Goal: Task Accomplishment & Management: Manage account settings

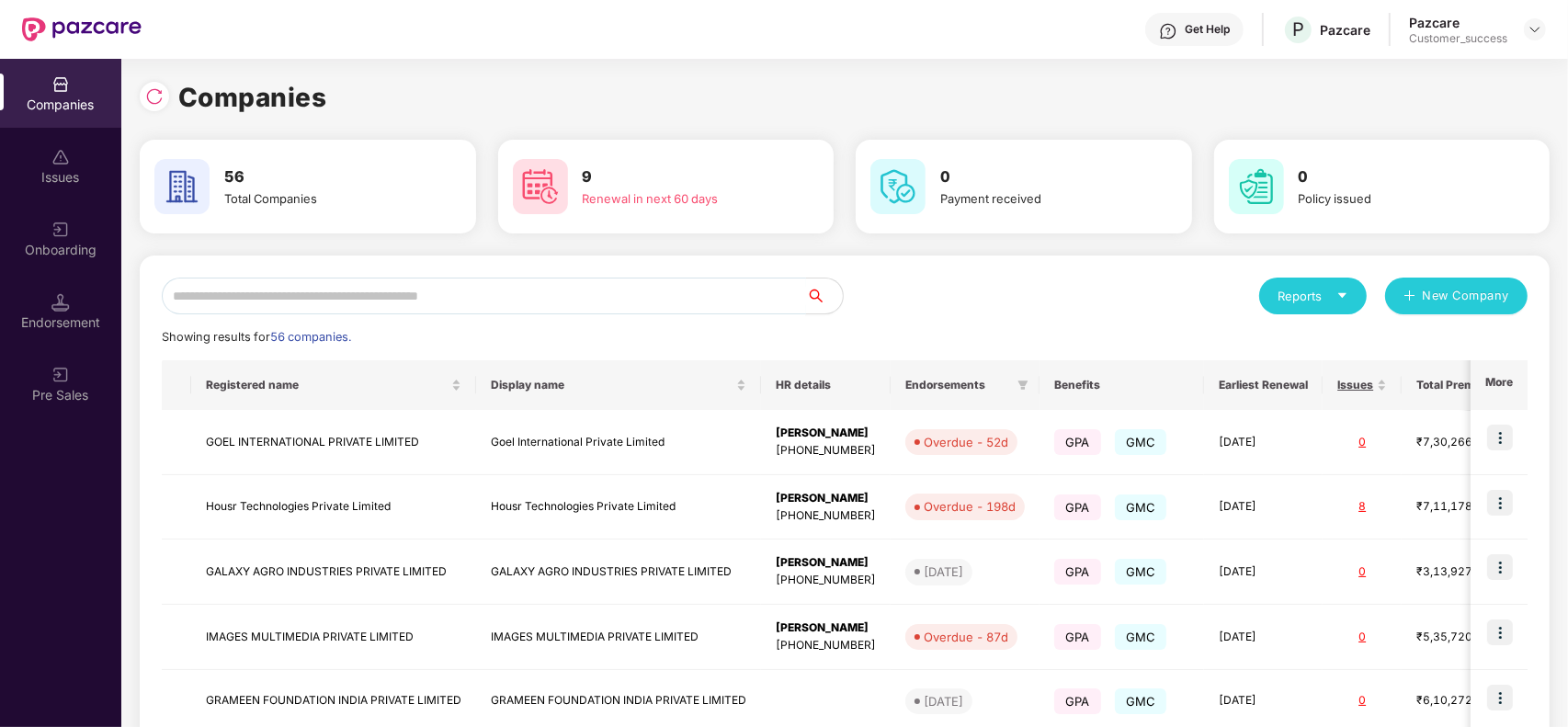
click at [354, 299] on input "text" at bounding box center [484, 297] width 644 height 37
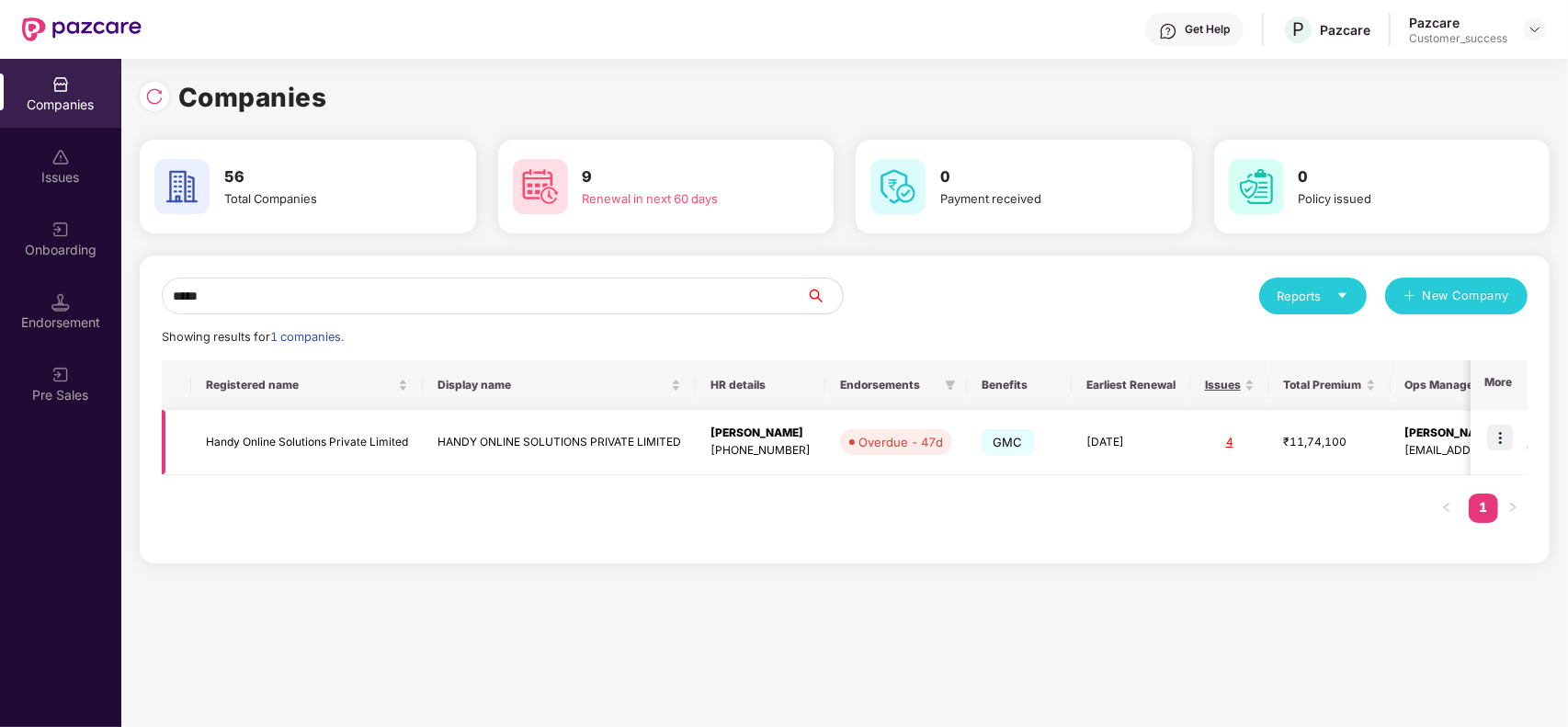
type input "*****"
click at [1508, 435] on img at bounding box center [1500, 438] width 26 height 26
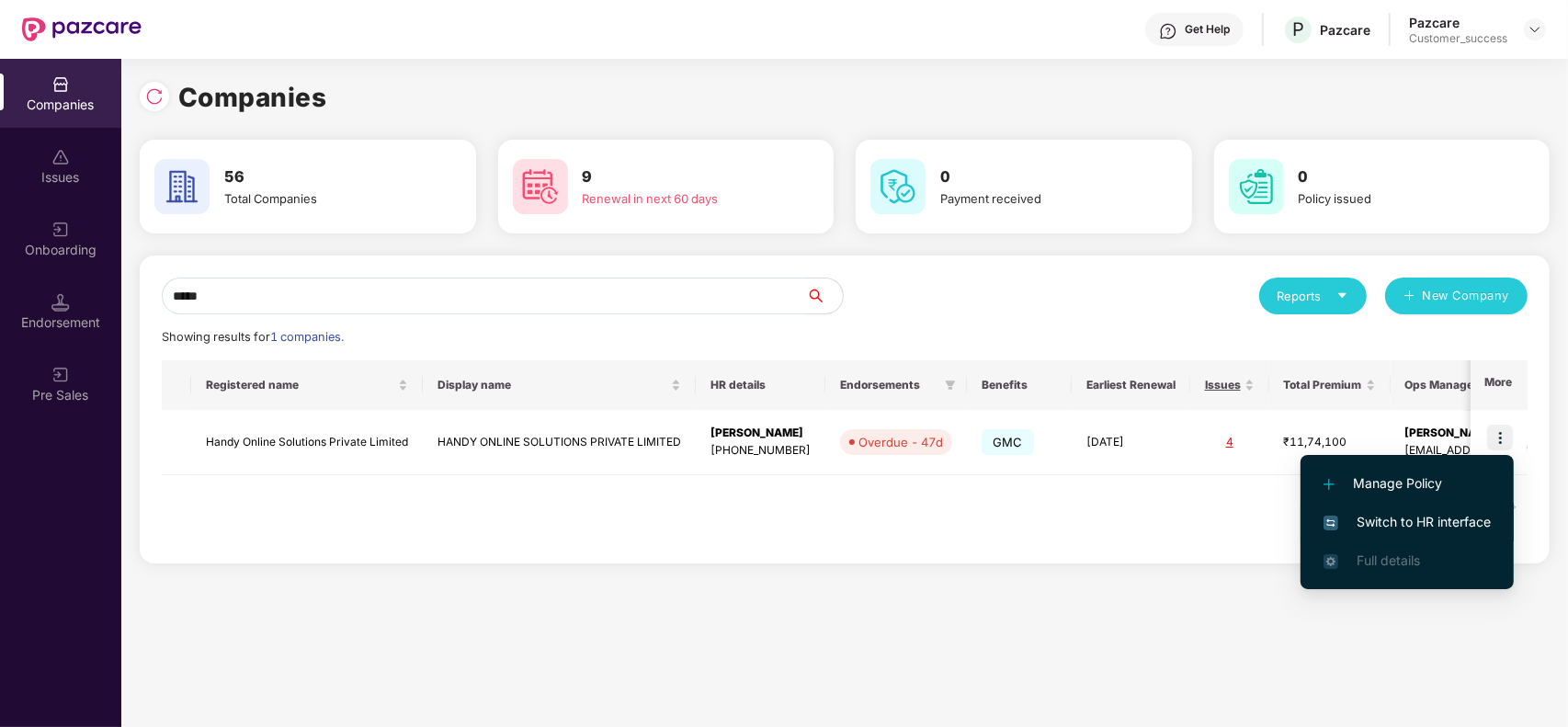
click at [1418, 510] on li "Switch to HR interface" at bounding box center [1407, 522] width 213 height 39
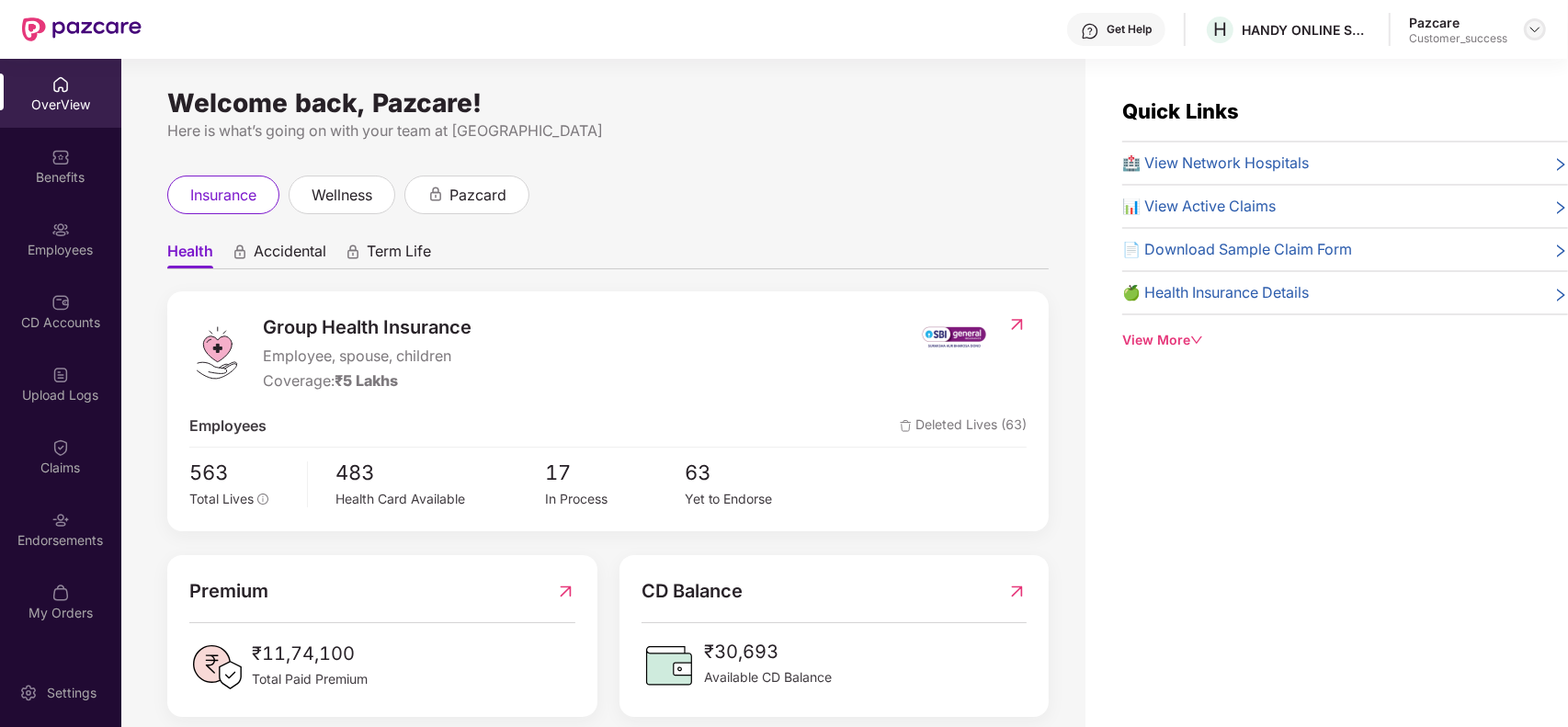
click at [1533, 28] on img at bounding box center [1535, 30] width 15 height 15
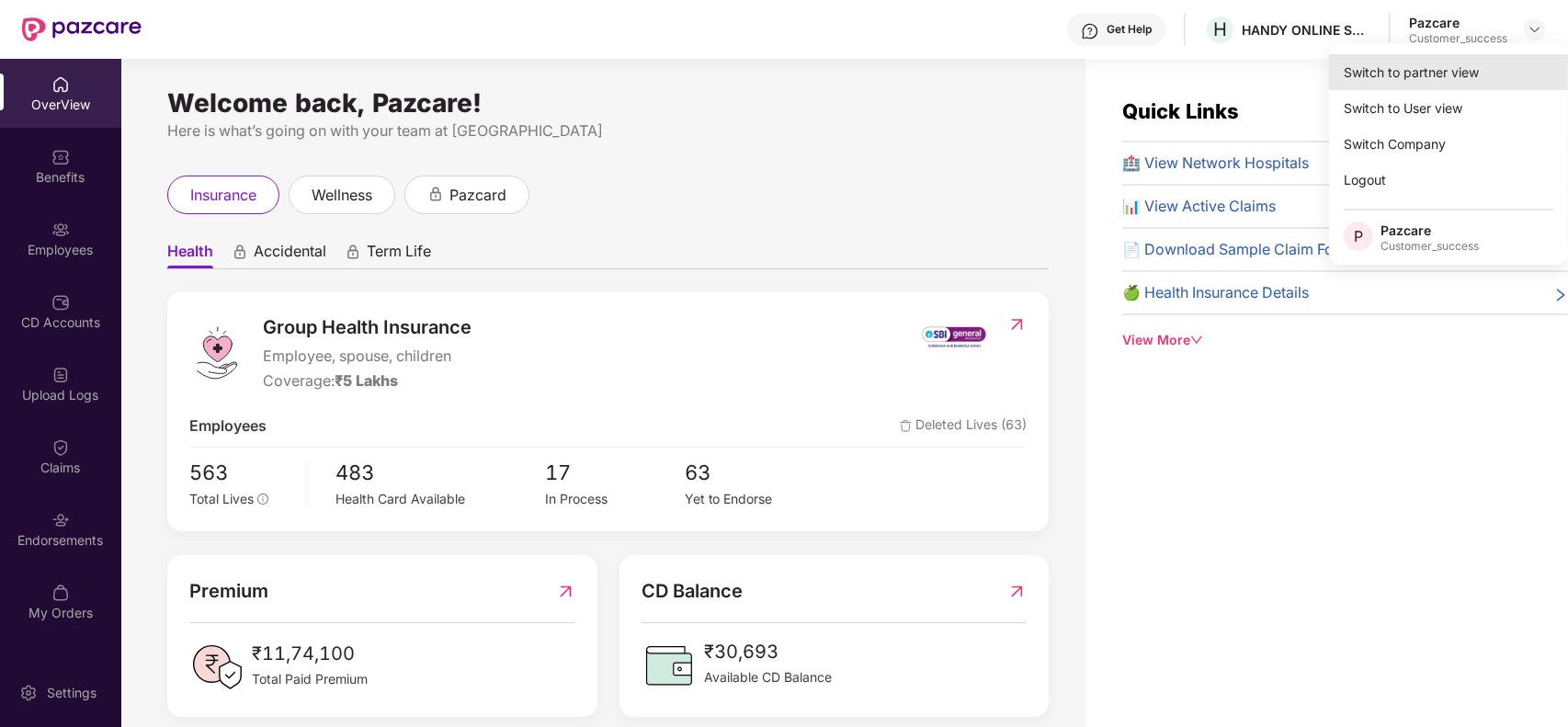
click at [1478, 59] on div "Switch to partner view" at bounding box center [1448, 72] width 239 height 36
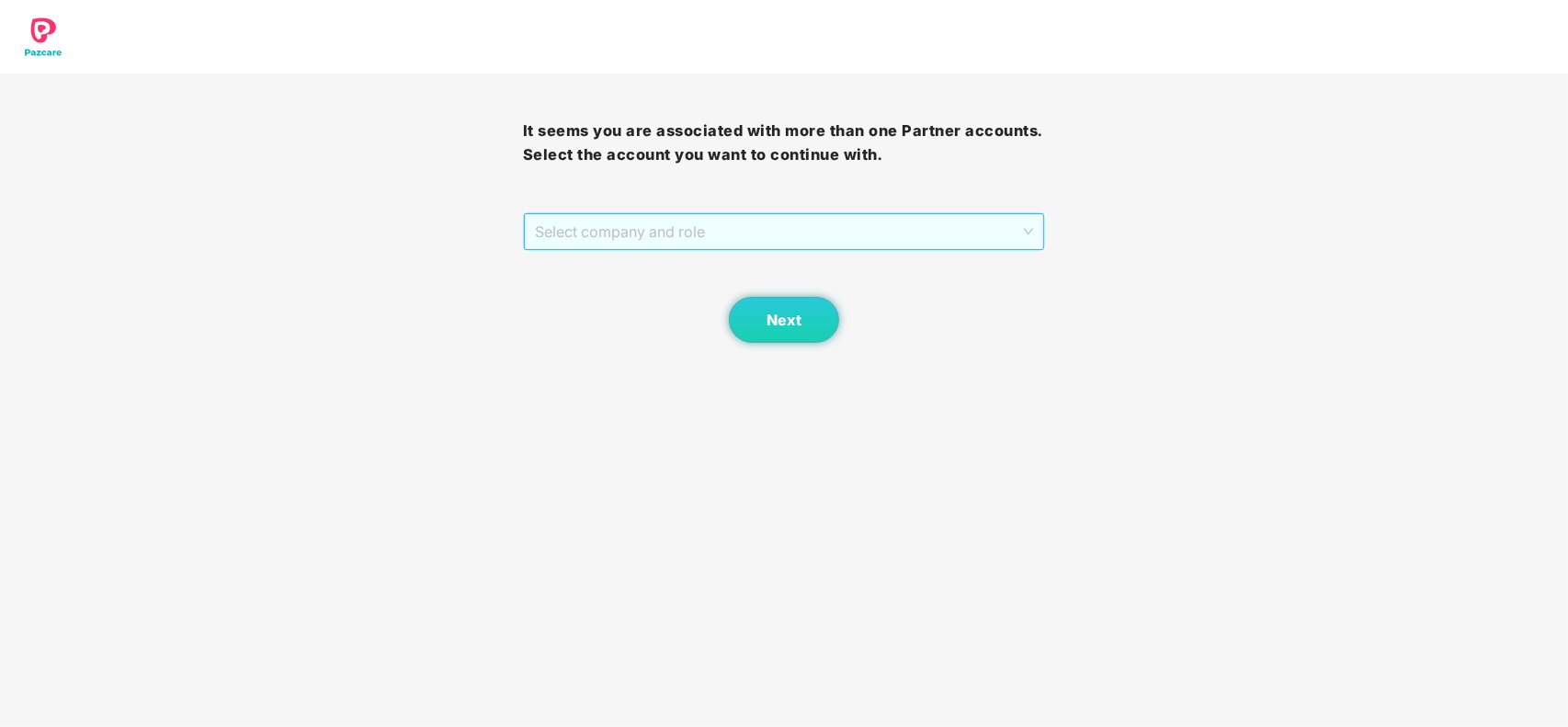
click at [751, 226] on span "Select company and role" at bounding box center [784, 231] width 499 height 35
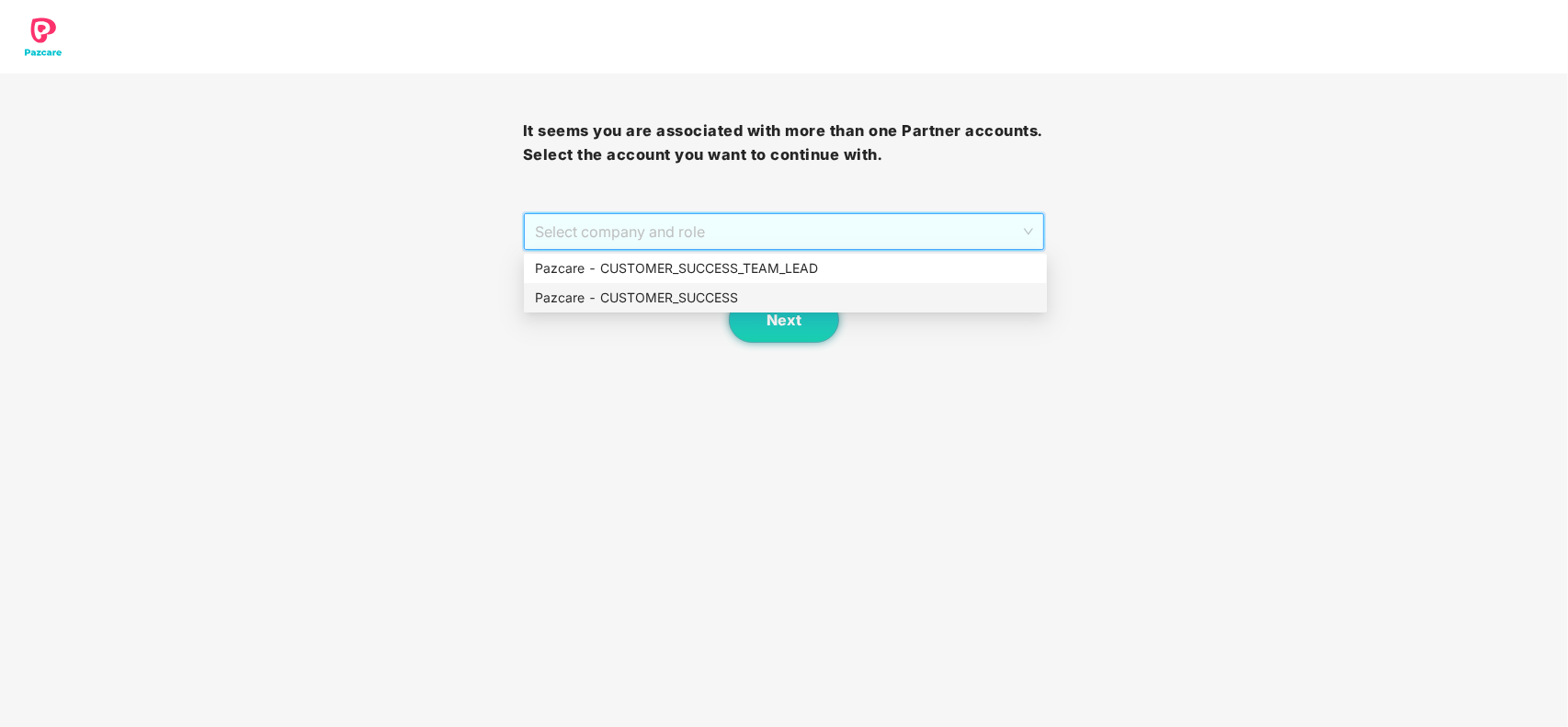
click at [590, 300] on div "Pazcare - CUSTOMER_SUCCESS" at bounding box center [785, 297] width 501 height 20
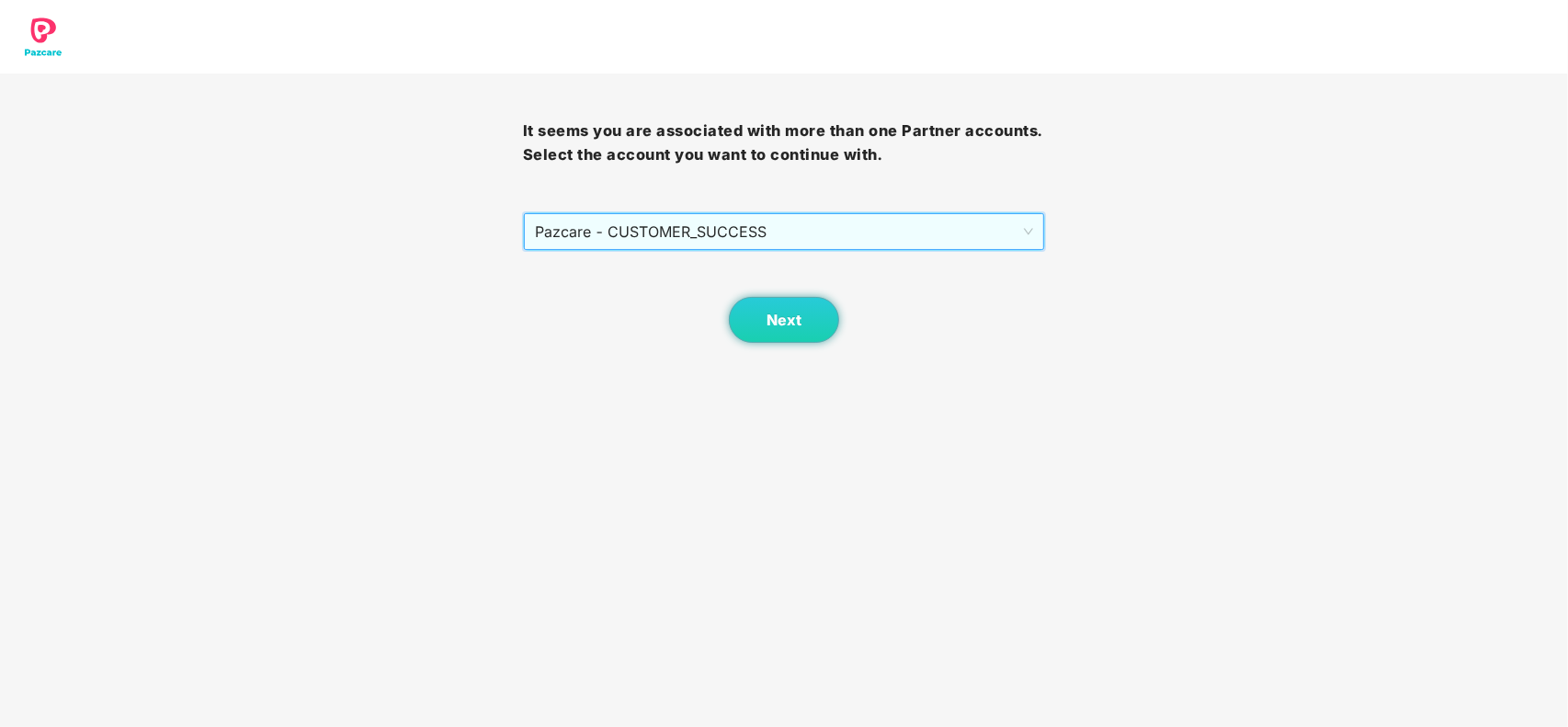
click at [727, 322] on div "Next" at bounding box center [784, 297] width 523 height 92
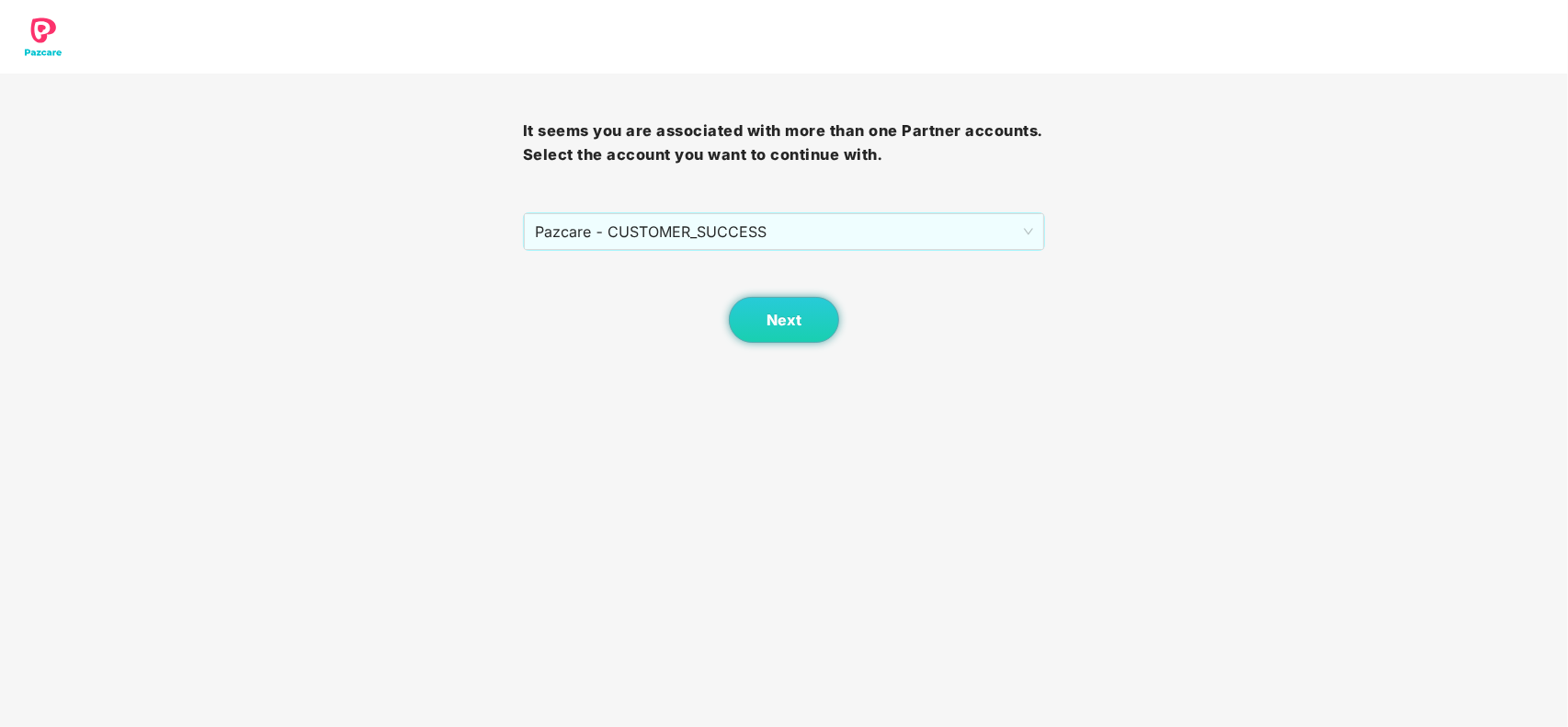
click at [743, 348] on body "It seems you are associated with more than one Partner accounts. Select the acc…" at bounding box center [784, 364] width 1568 height 727
click at [791, 327] on span "Next" at bounding box center [784, 320] width 35 height 18
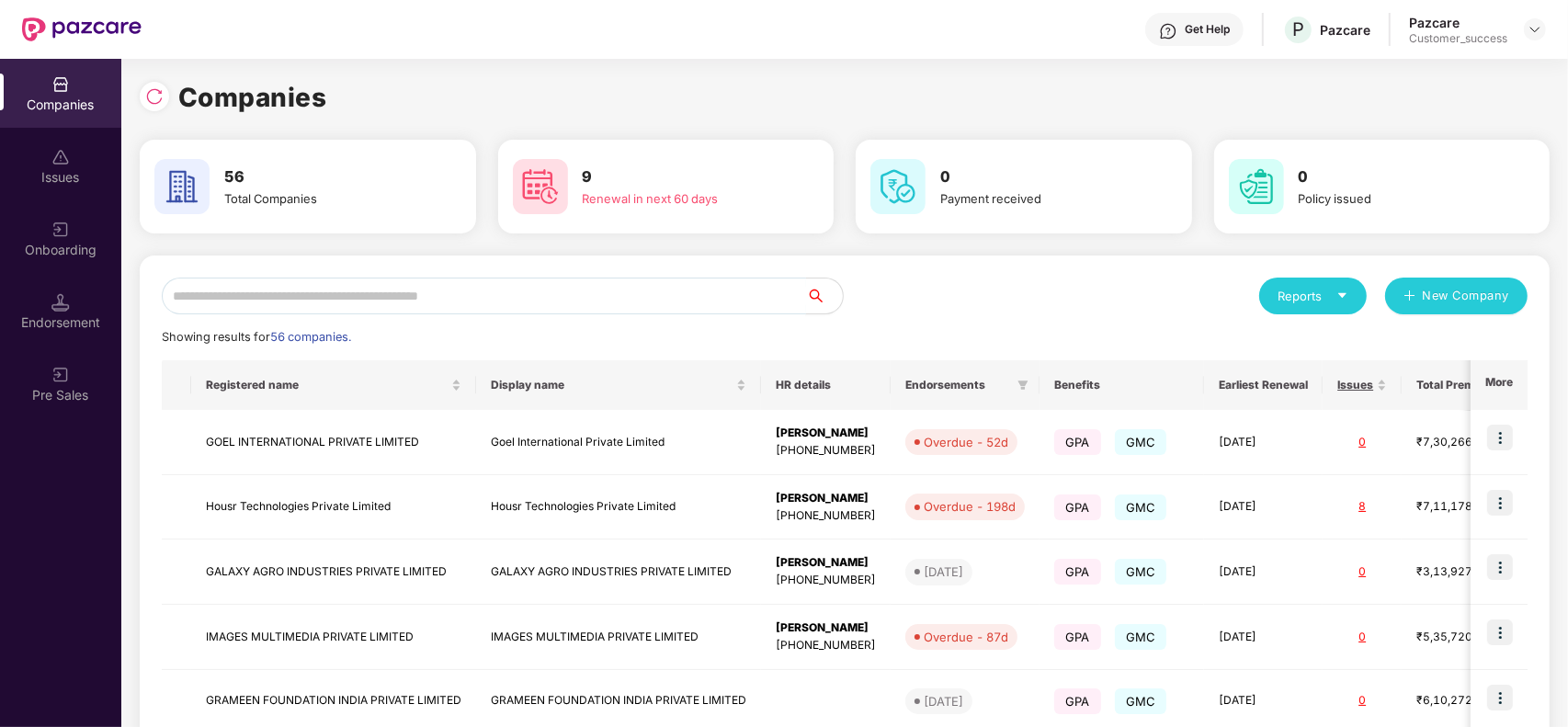
click at [372, 297] on input "text" at bounding box center [484, 297] width 644 height 37
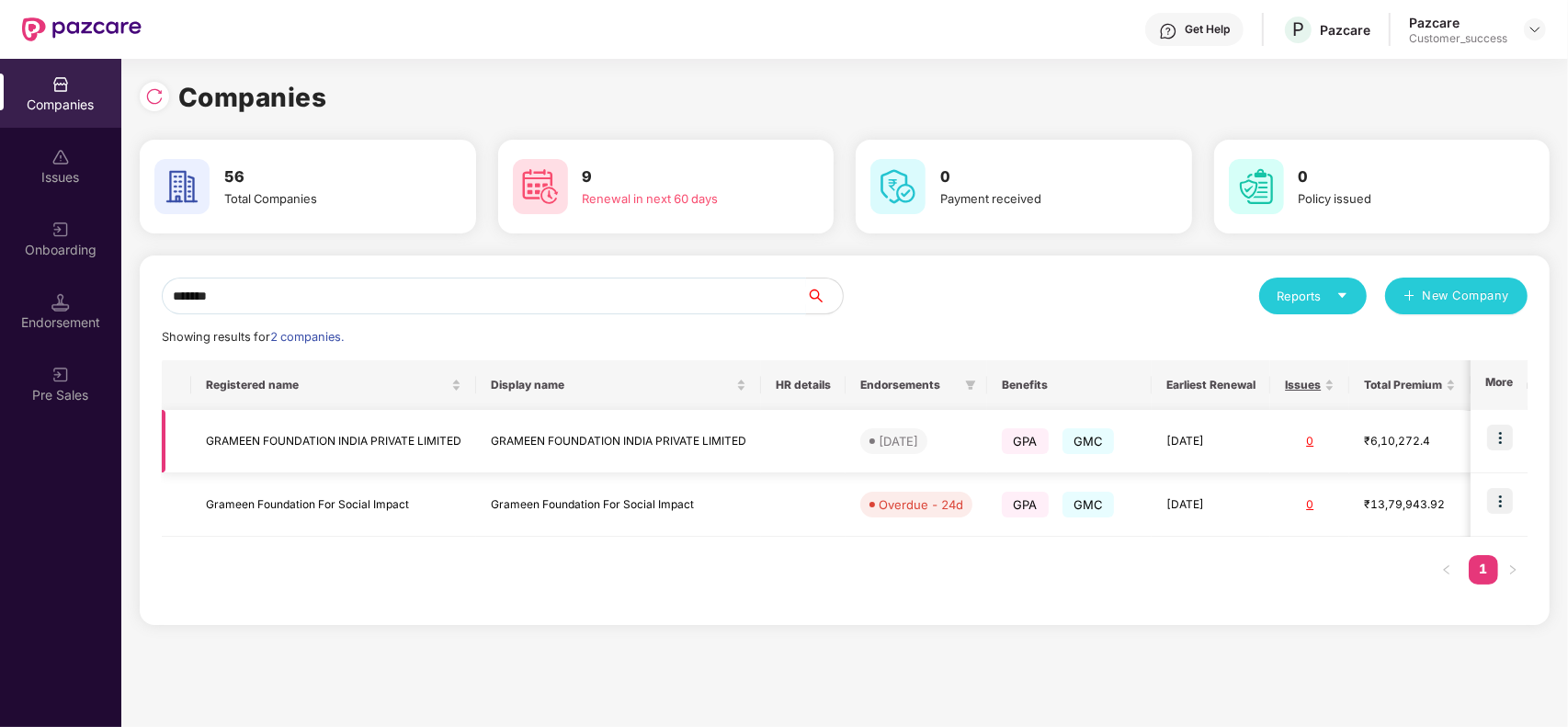
type input "*******"
click at [1508, 428] on img at bounding box center [1500, 438] width 26 height 26
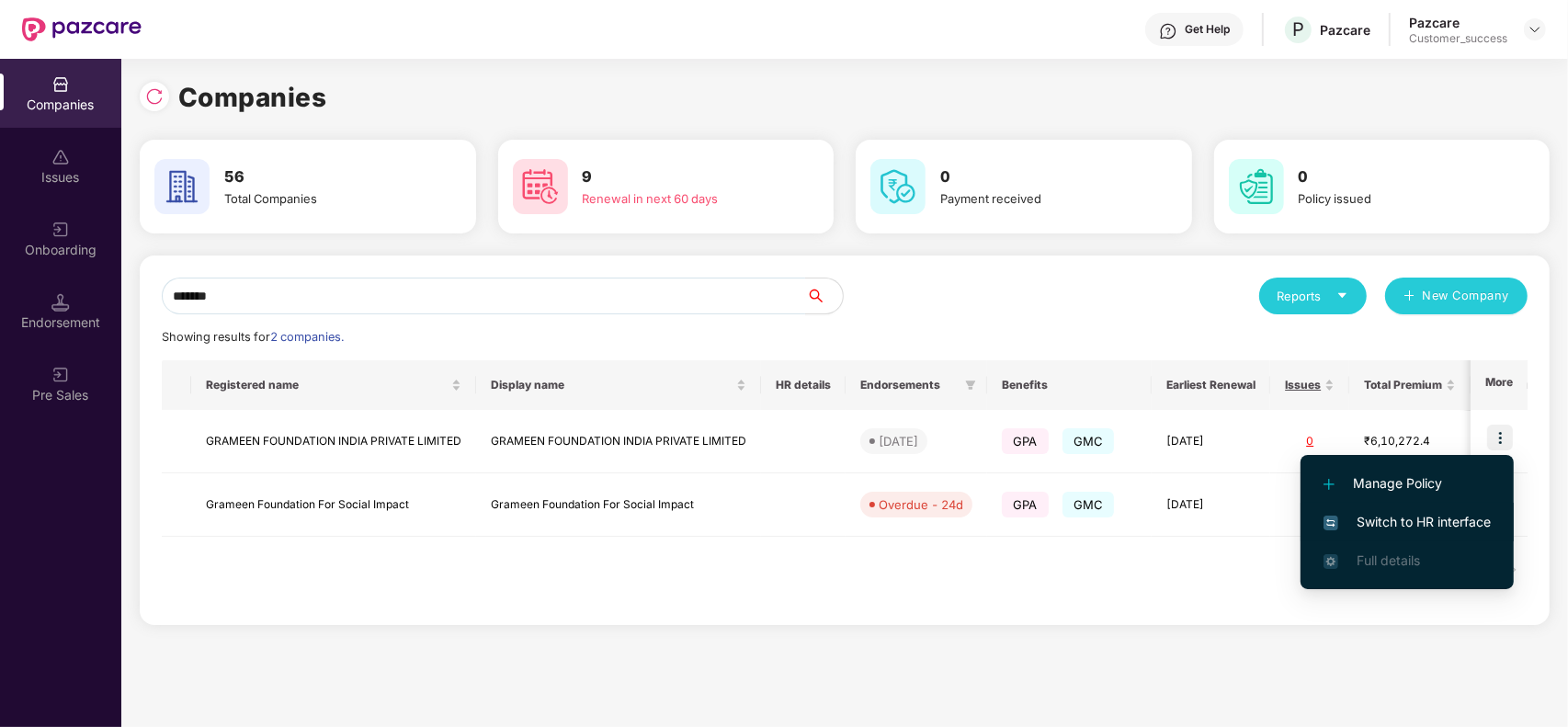
click at [1427, 512] on span "Switch to HR interface" at bounding box center [1407, 522] width 167 height 20
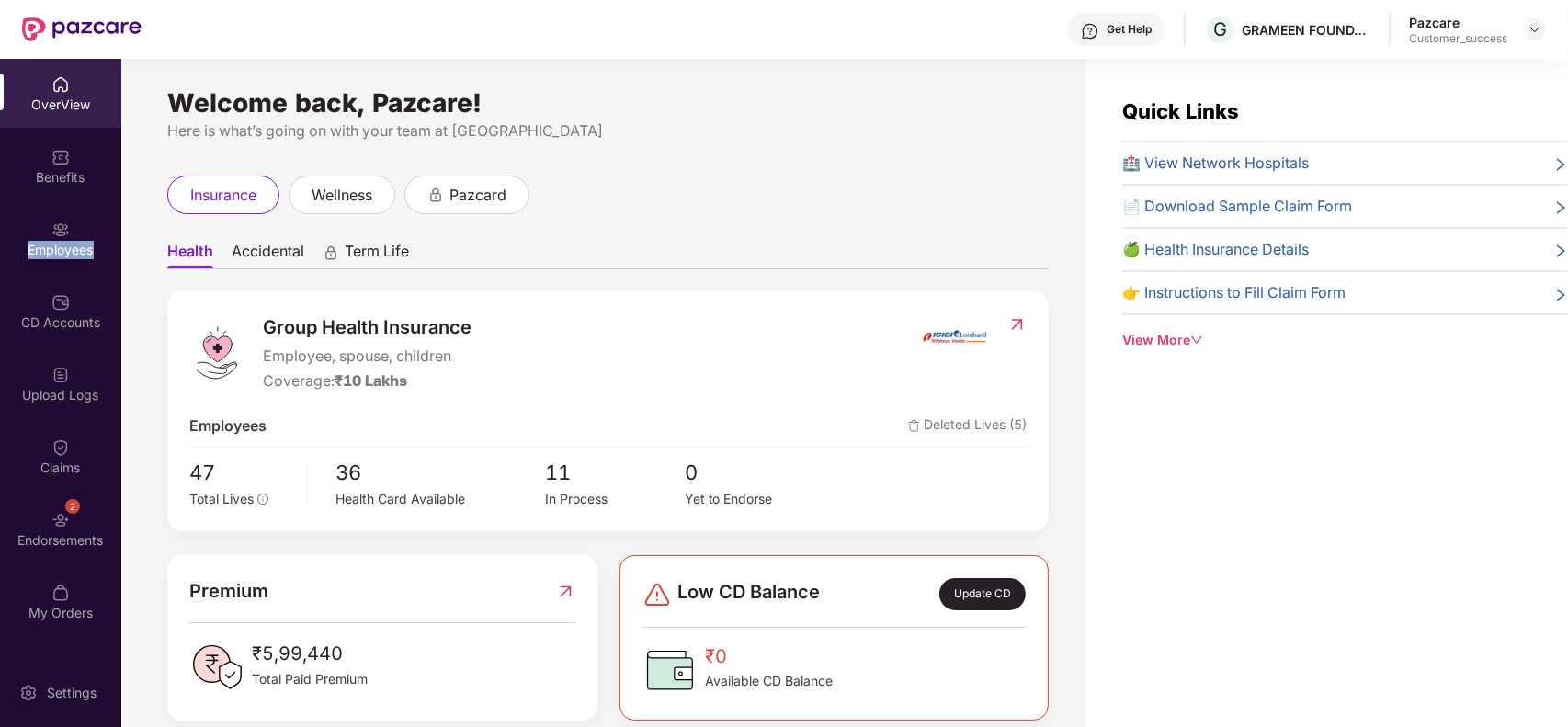
click at [61, 239] on div "Employees" at bounding box center [60, 238] width 121 height 69
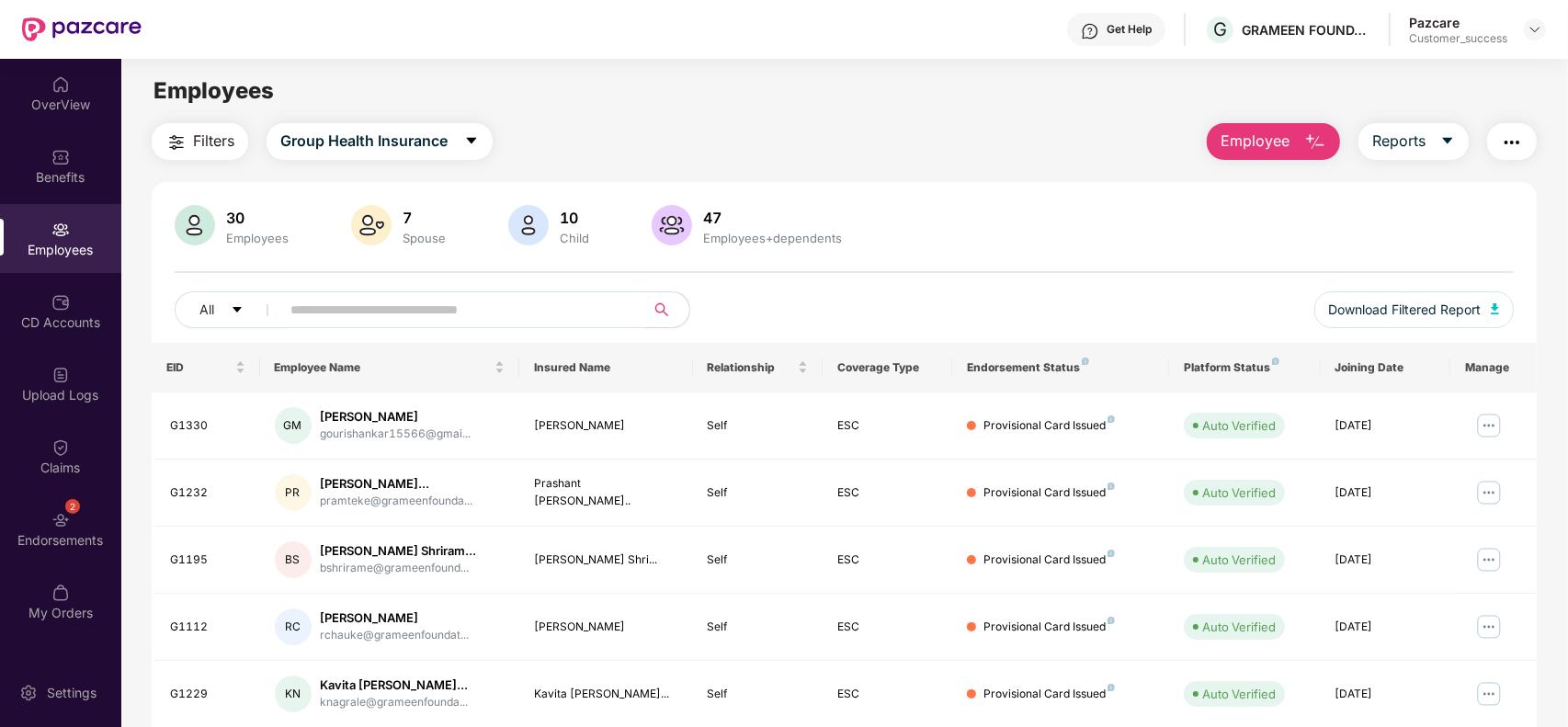
click at [346, 306] on input "text" at bounding box center [455, 310] width 330 height 28
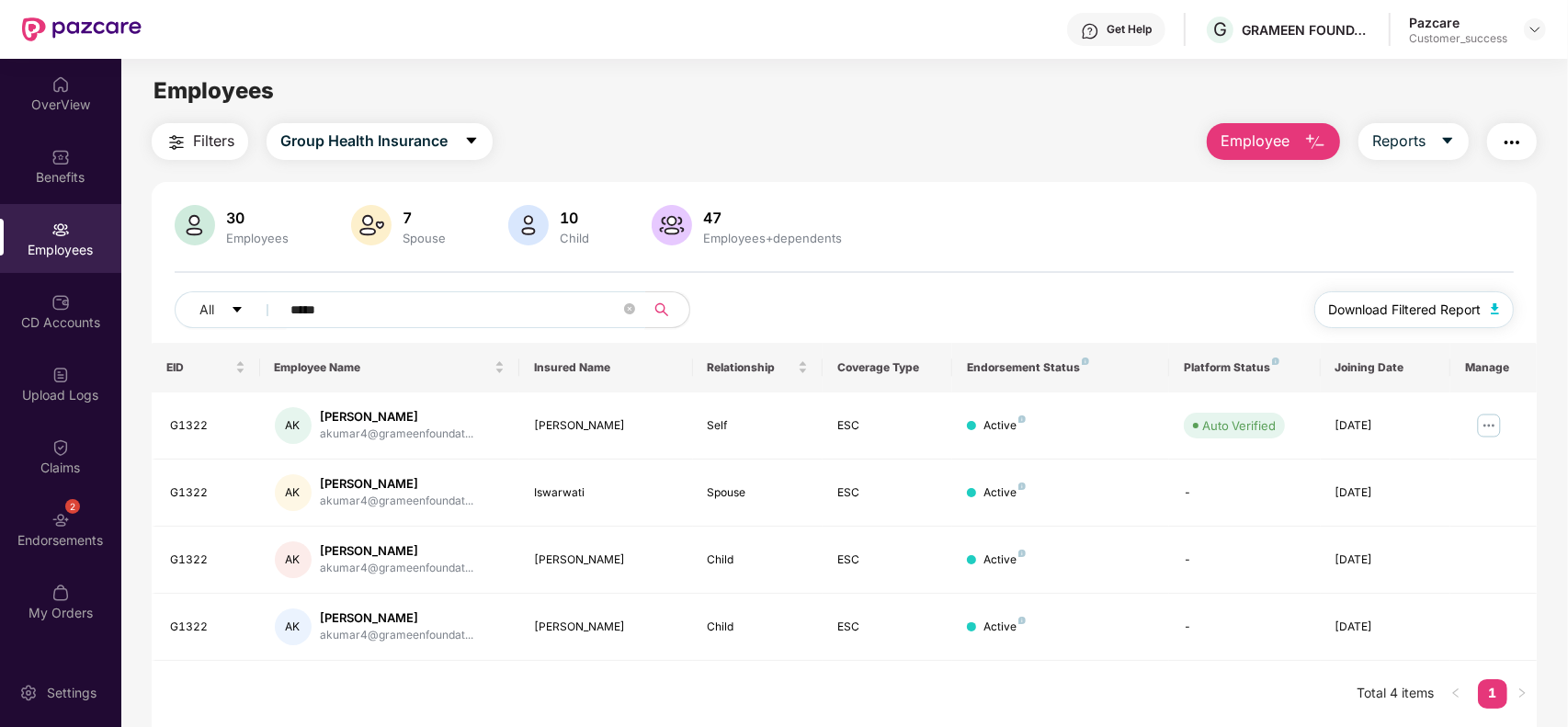
type input "*****"
click at [1463, 299] on span "Download Filtered Report" at bounding box center [1405, 310] width 153 height 20
click at [1538, 39] on div at bounding box center [1535, 30] width 22 height 22
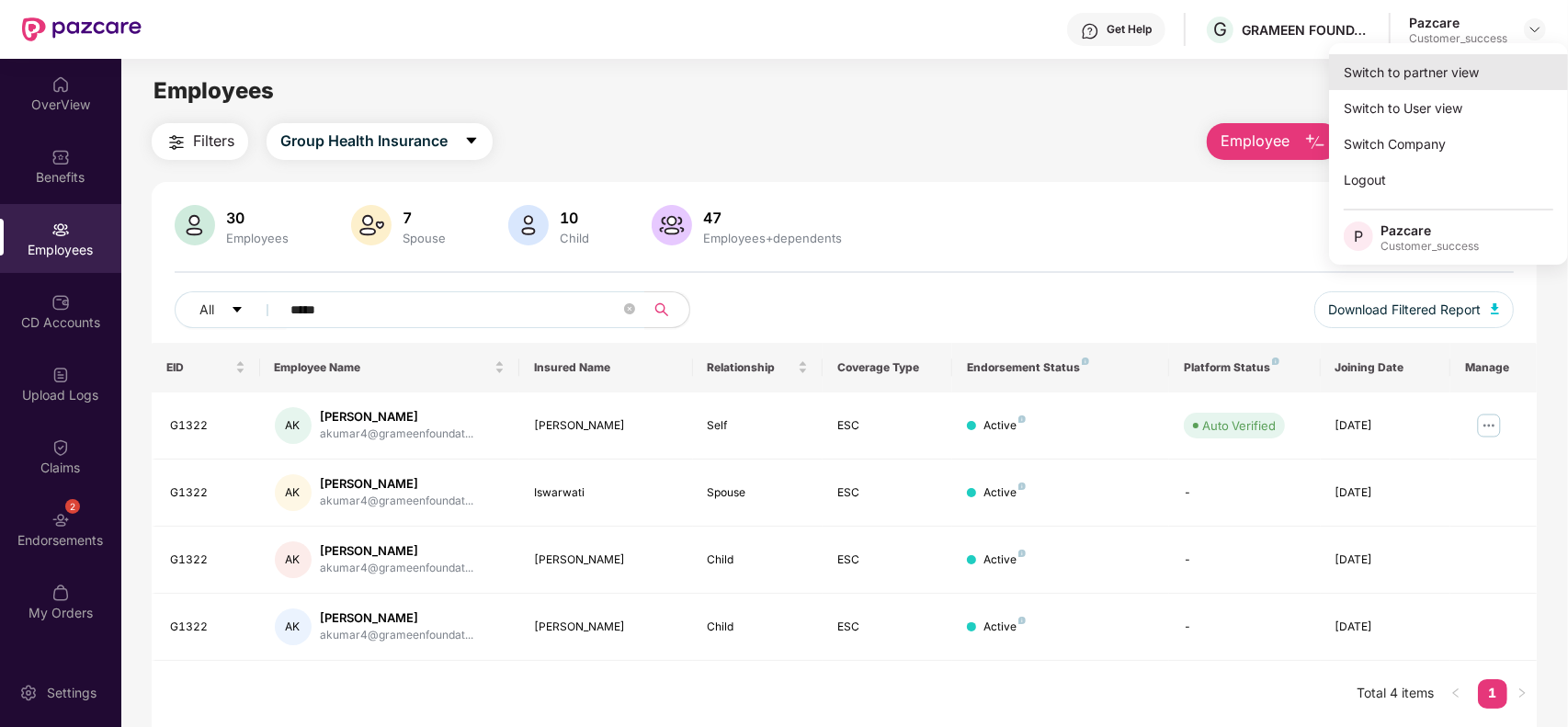
click at [1495, 60] on div "Switch to partner view" at bounding box center [1448, 72] width 239 height 36
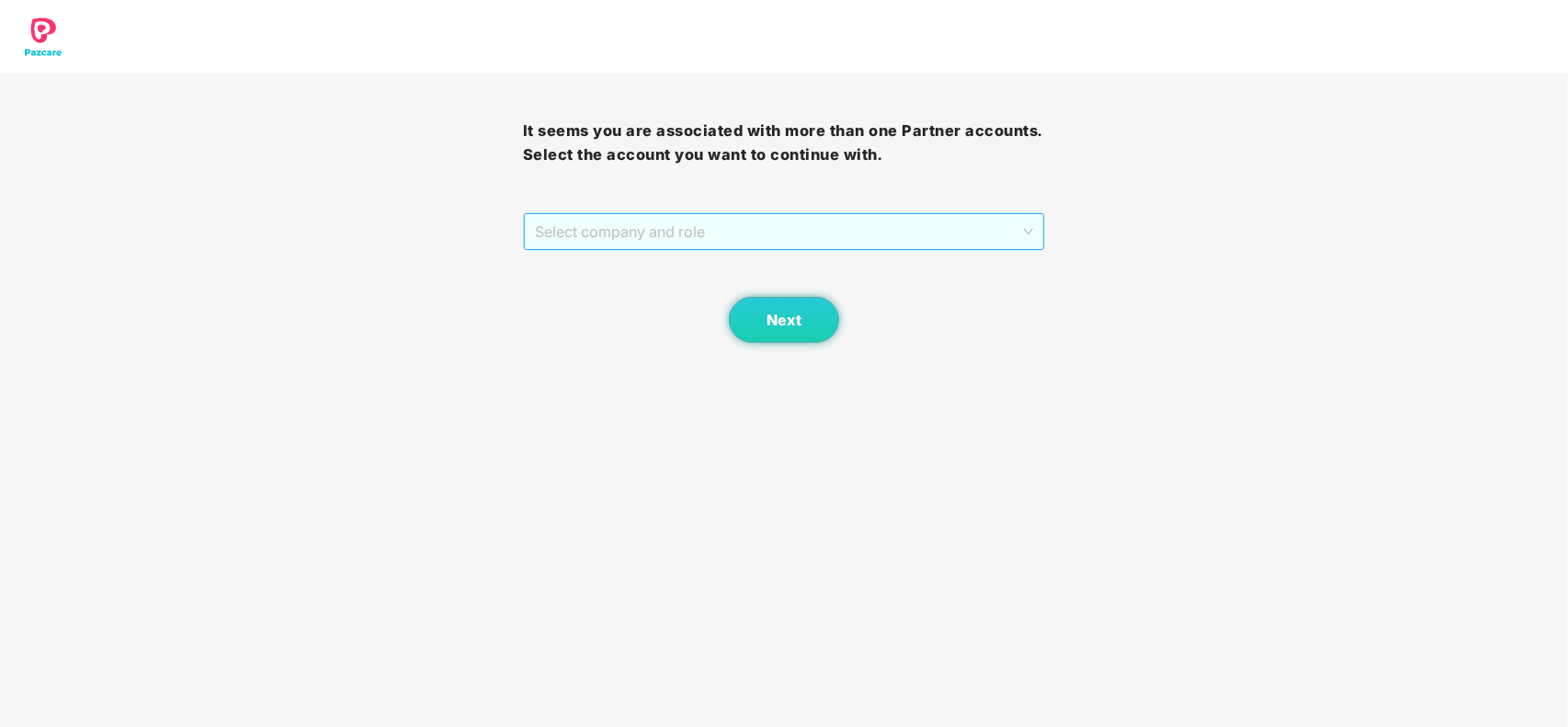
click at [859, 242] on span "Select company and role" at bounding box center [784, 231] width 499 height 35
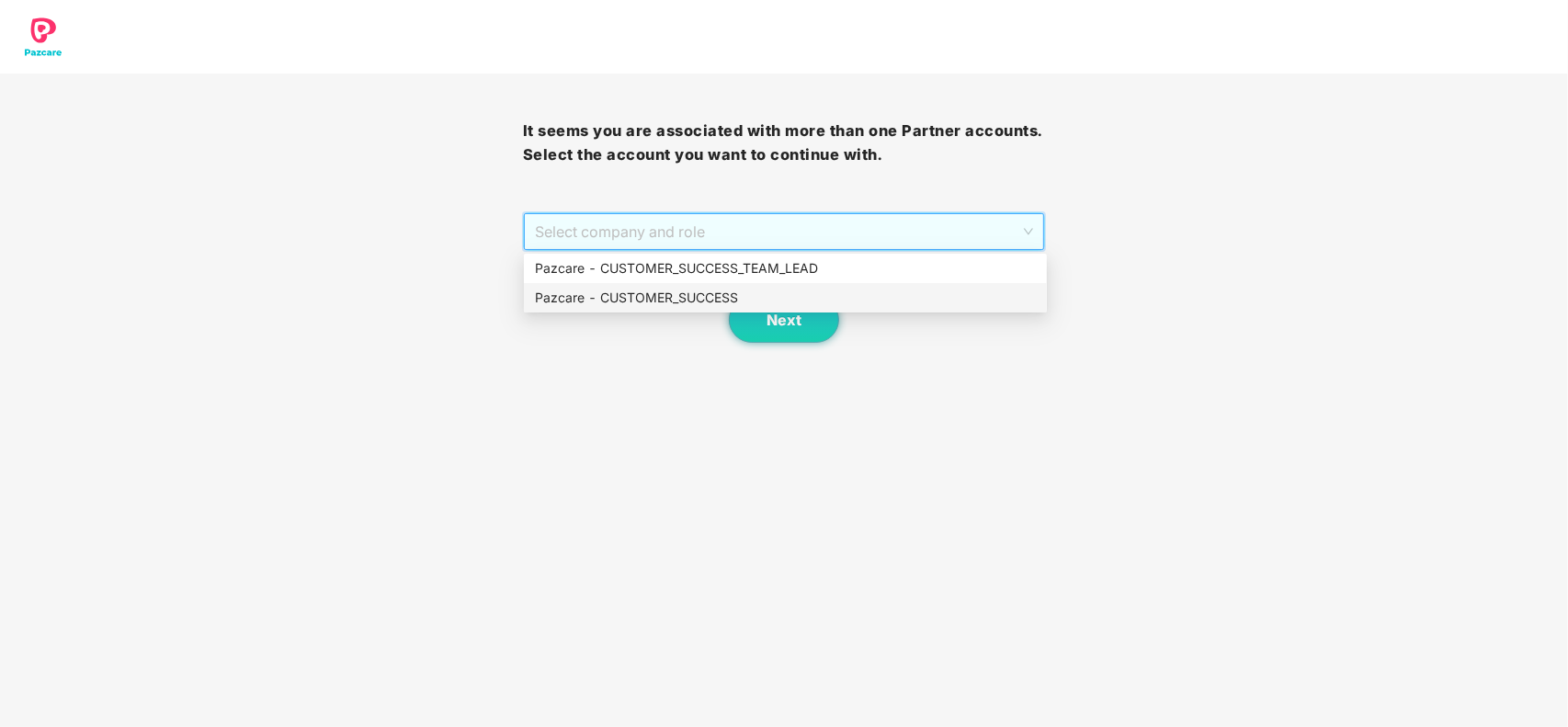
click at [703, 291] on div "Pazcare - CUSTOMER_SUCCESS" at bounding box center [785, 297] width 501 height 20
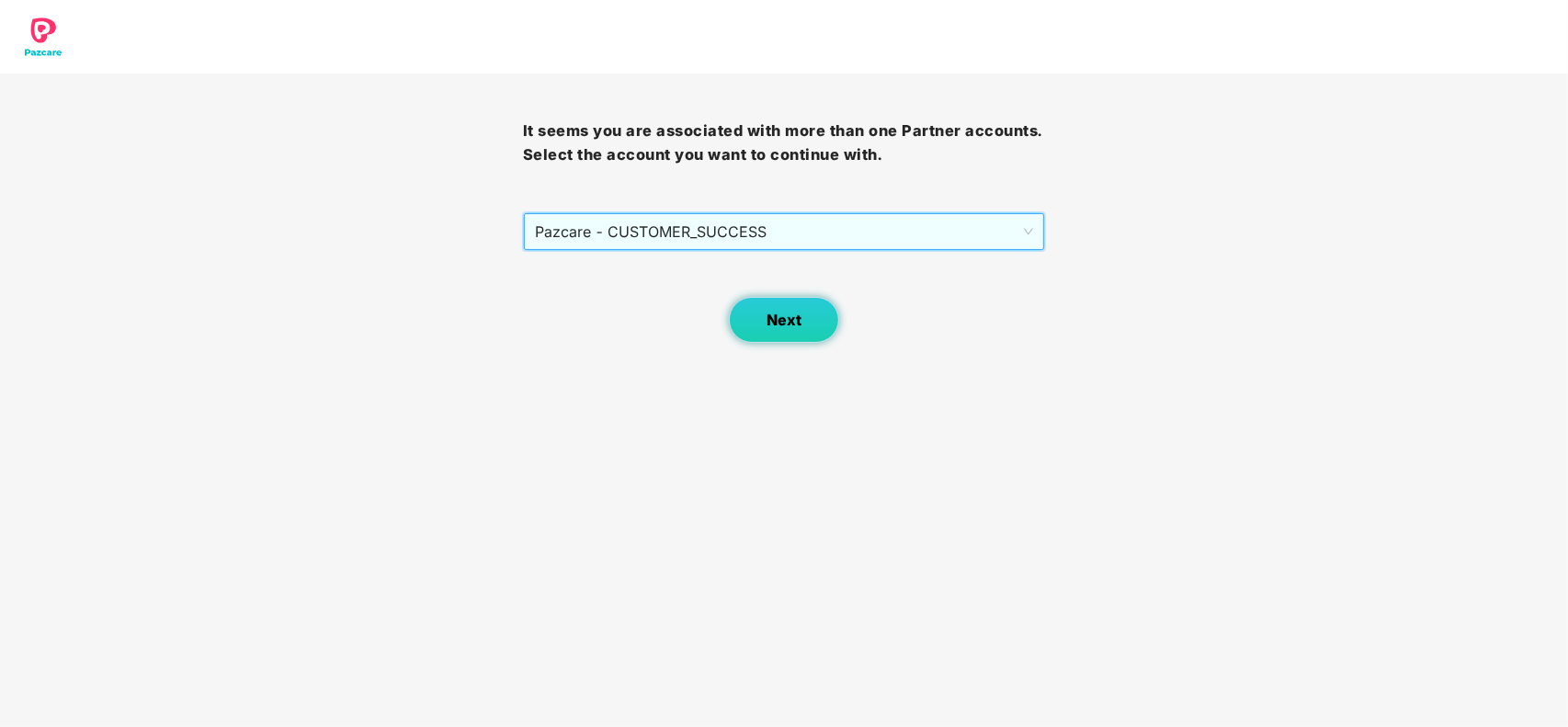
click at [754, 313] on button "Next" at bounding box center [784, 319] width 111 height 46
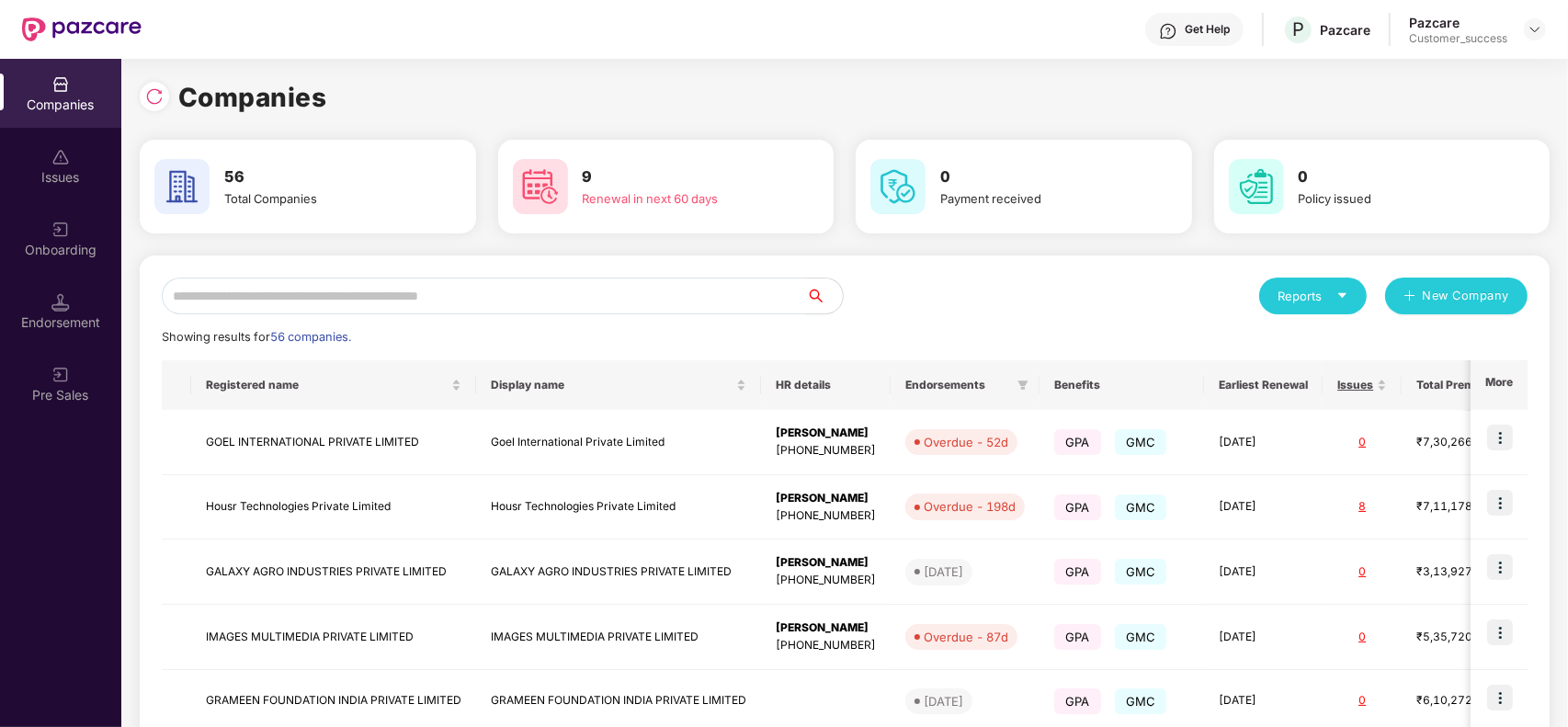
click at [506, 291] on input "text" at bounding box center [484, 297] width 644 height 37
type input "*"
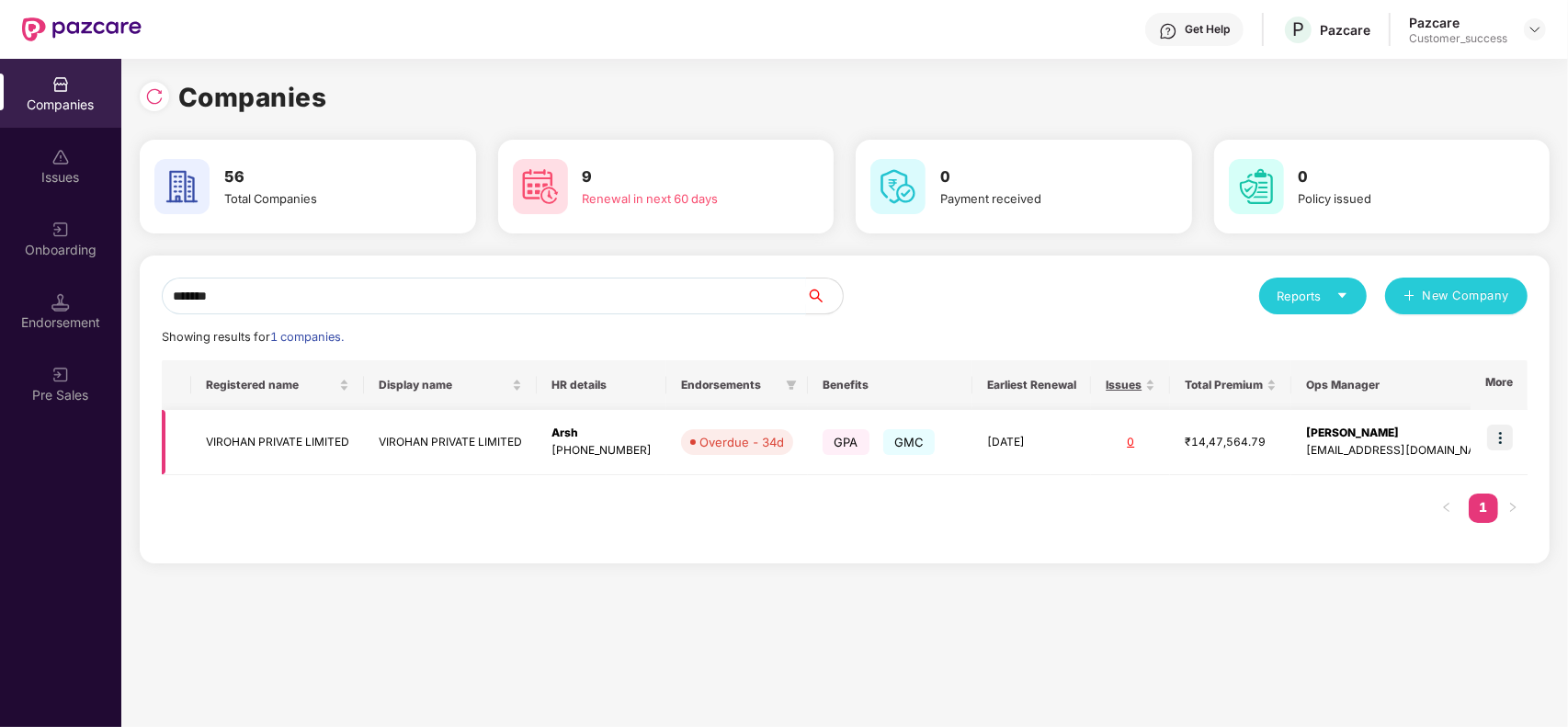
type input "*******"
click at [1495, 443] on img at bounding box center [1500, 438] width 26 height 26
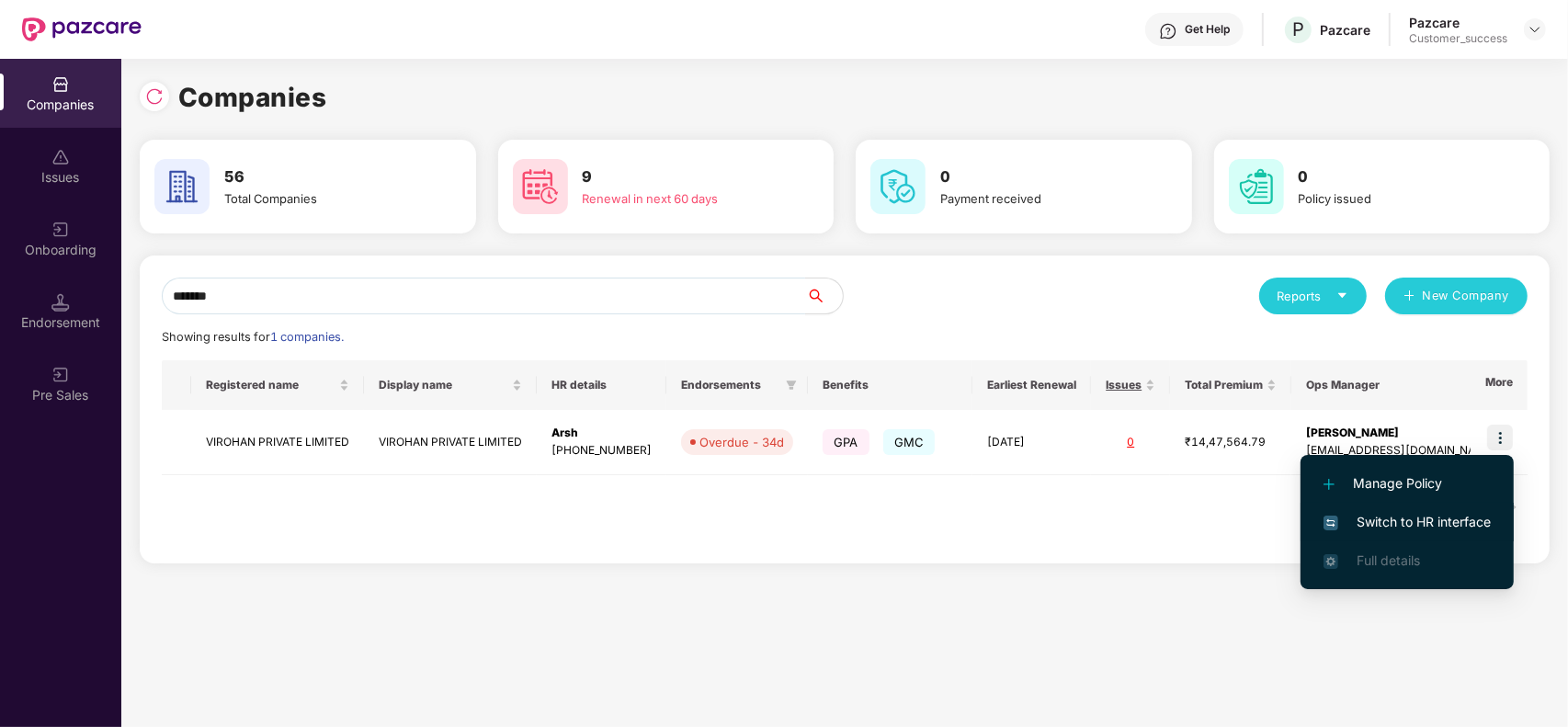
click at [1427, 513] on span "Switch to HR interface" at bounding box center [1407, 522] width 167 height 20
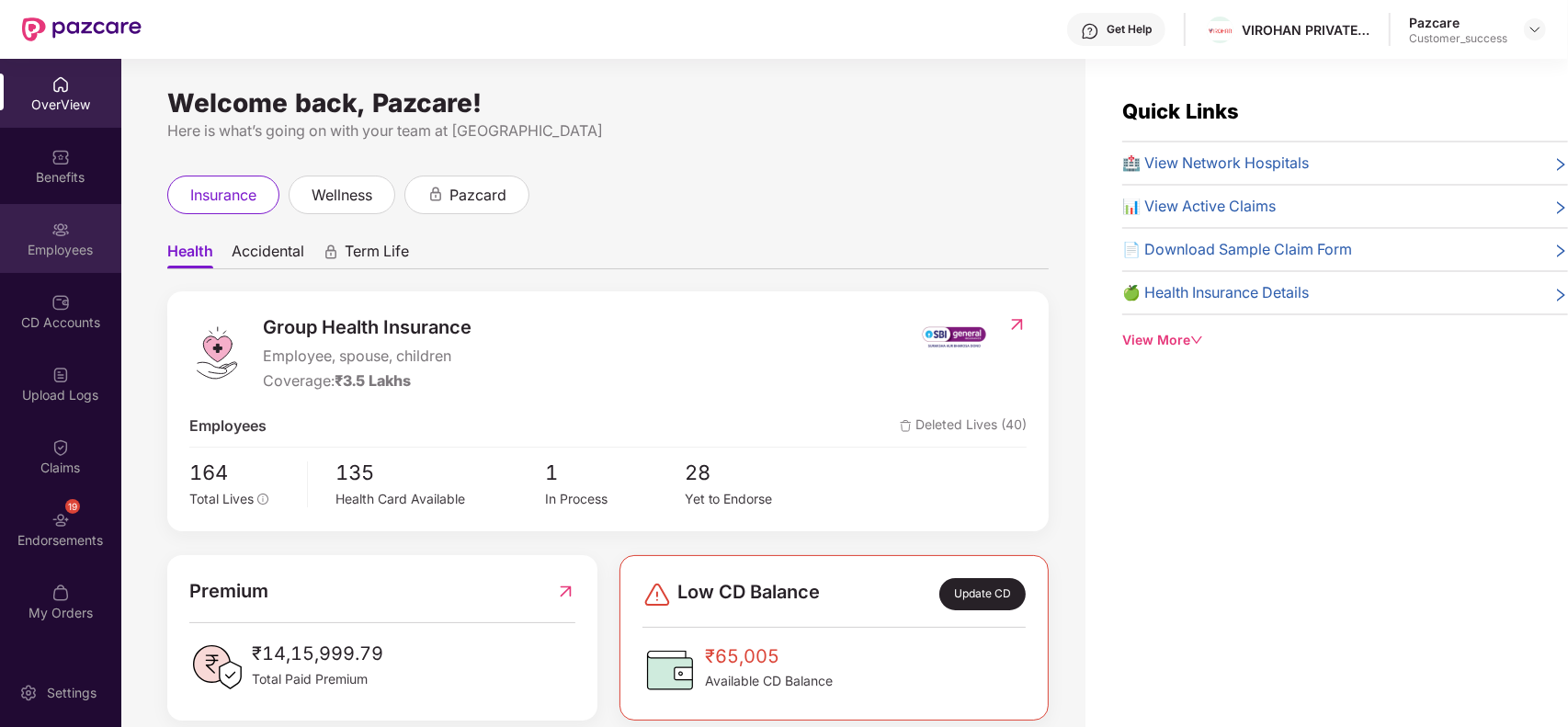
click at [72, 228] on div "Employees" at bounding box center [60, 238] width 121 height 69
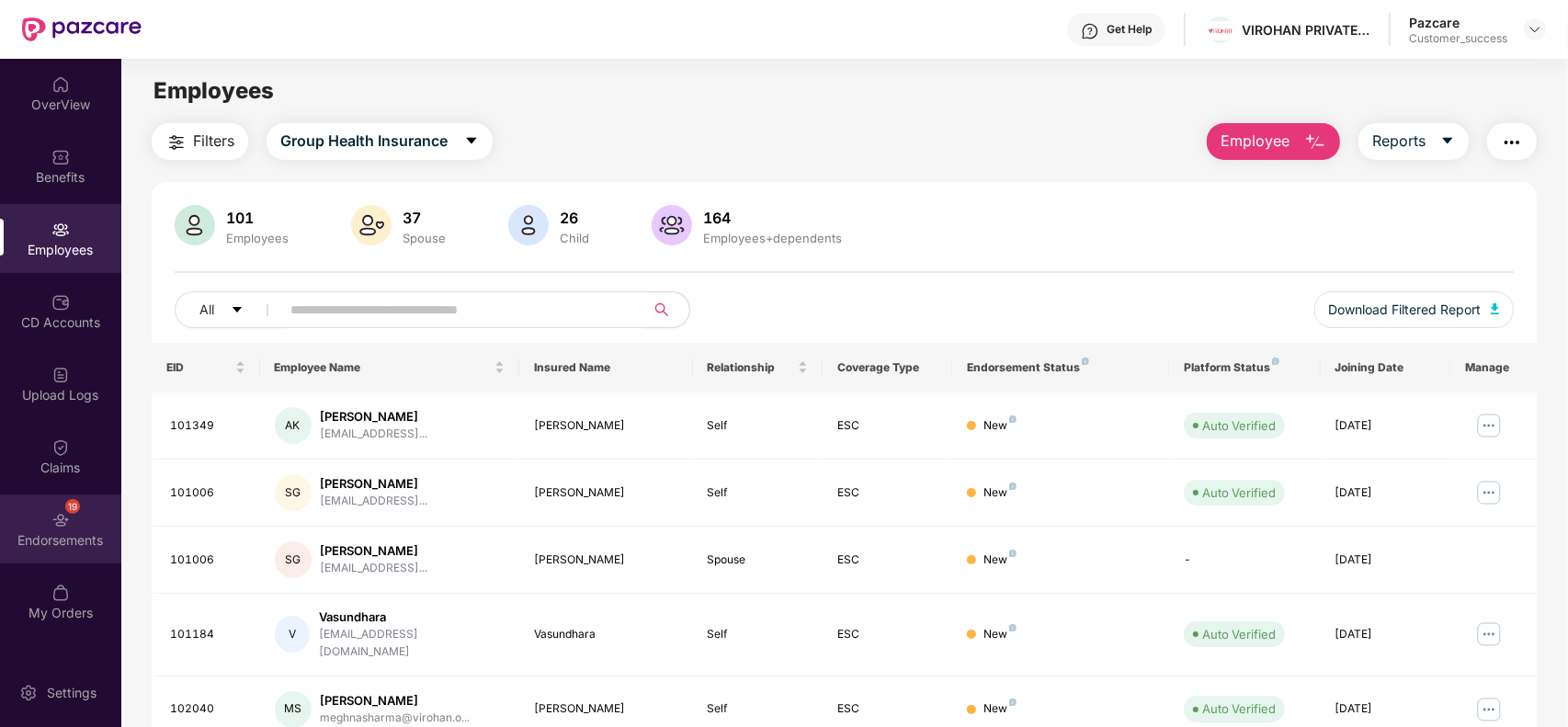
click at [51, 525] on img at bounding box center [60, 521] width 19 height 19
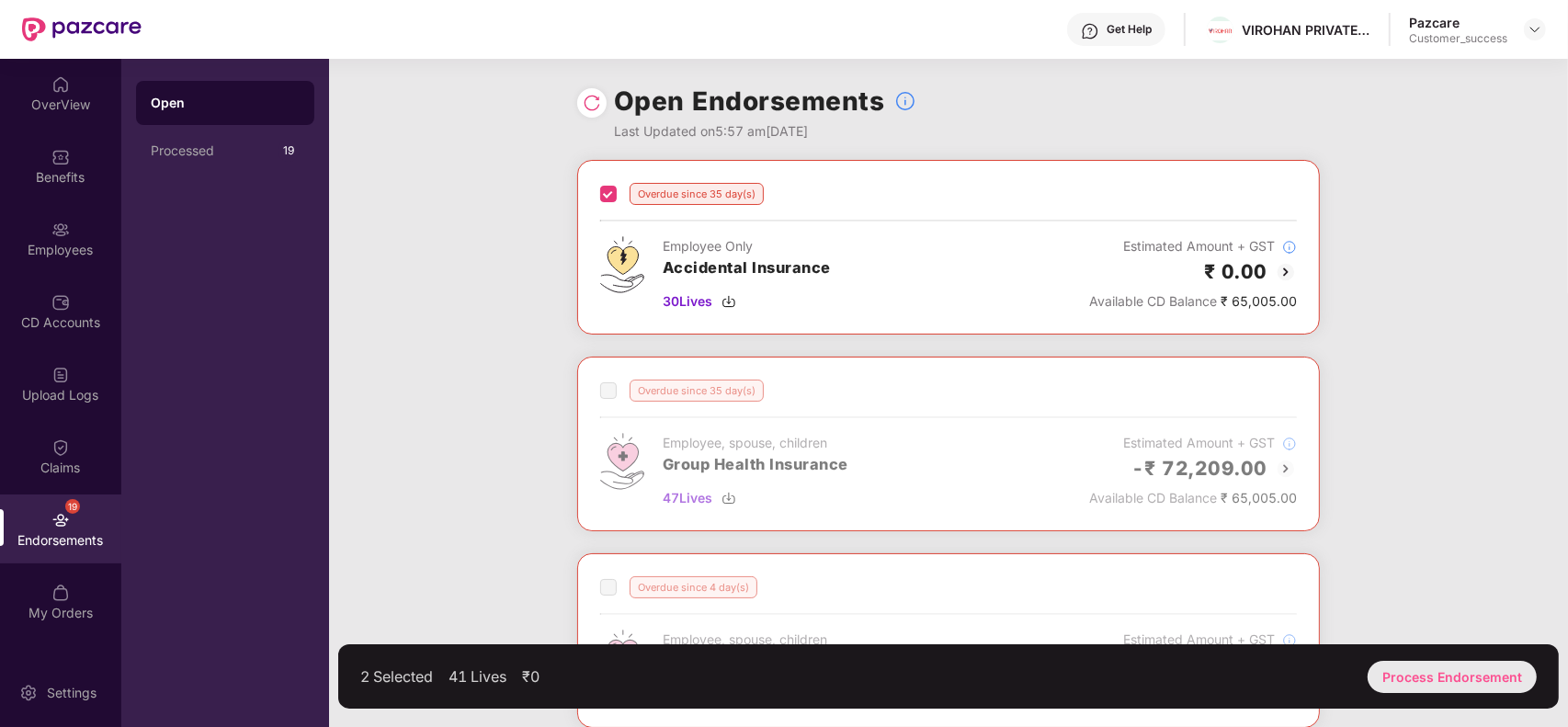
click at [1417, 681] on div "Process Endorsement" at bounding box center [1453, 677] width 169 height 33
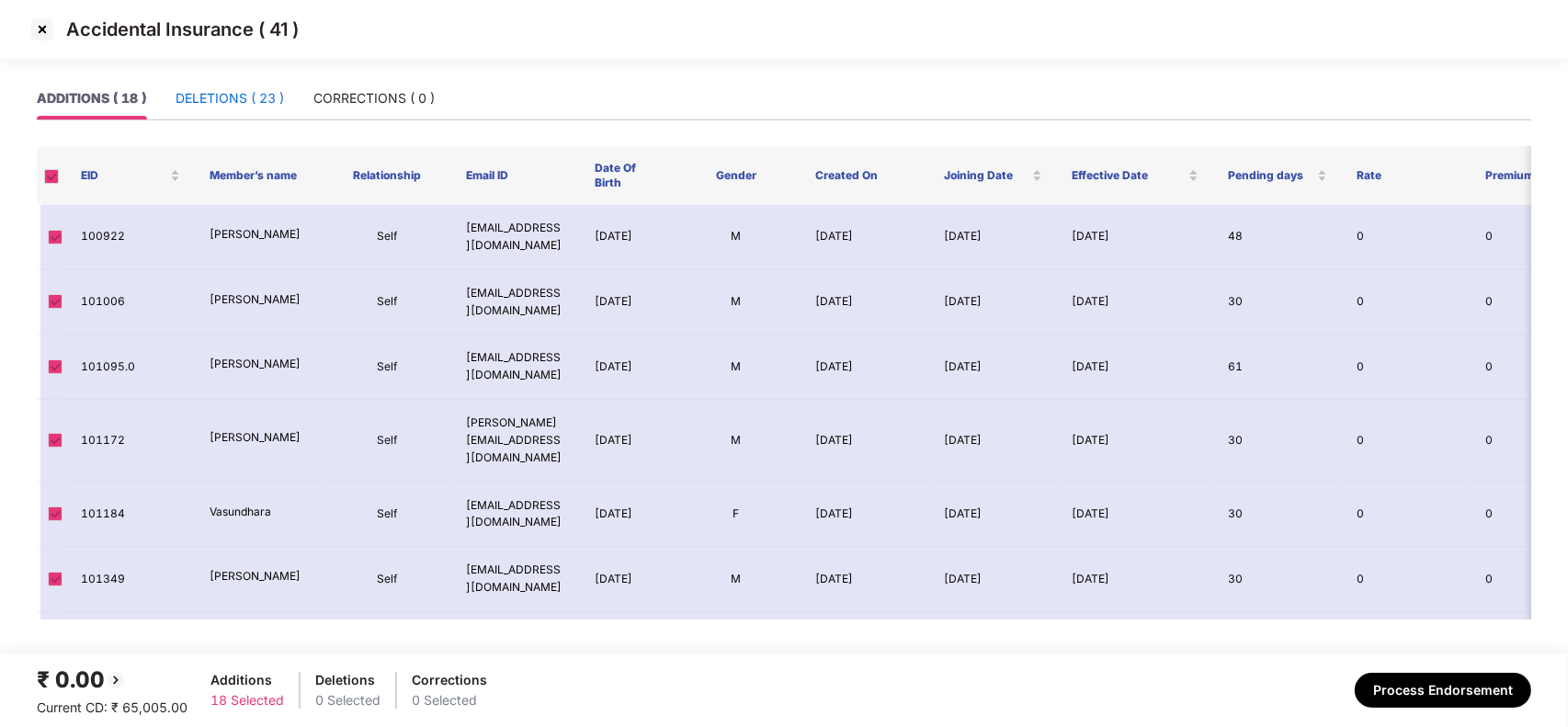
click at [246, 101] on div "DELETIONS ( 23 )" at bounding box center [230, 99] width 109 height 20
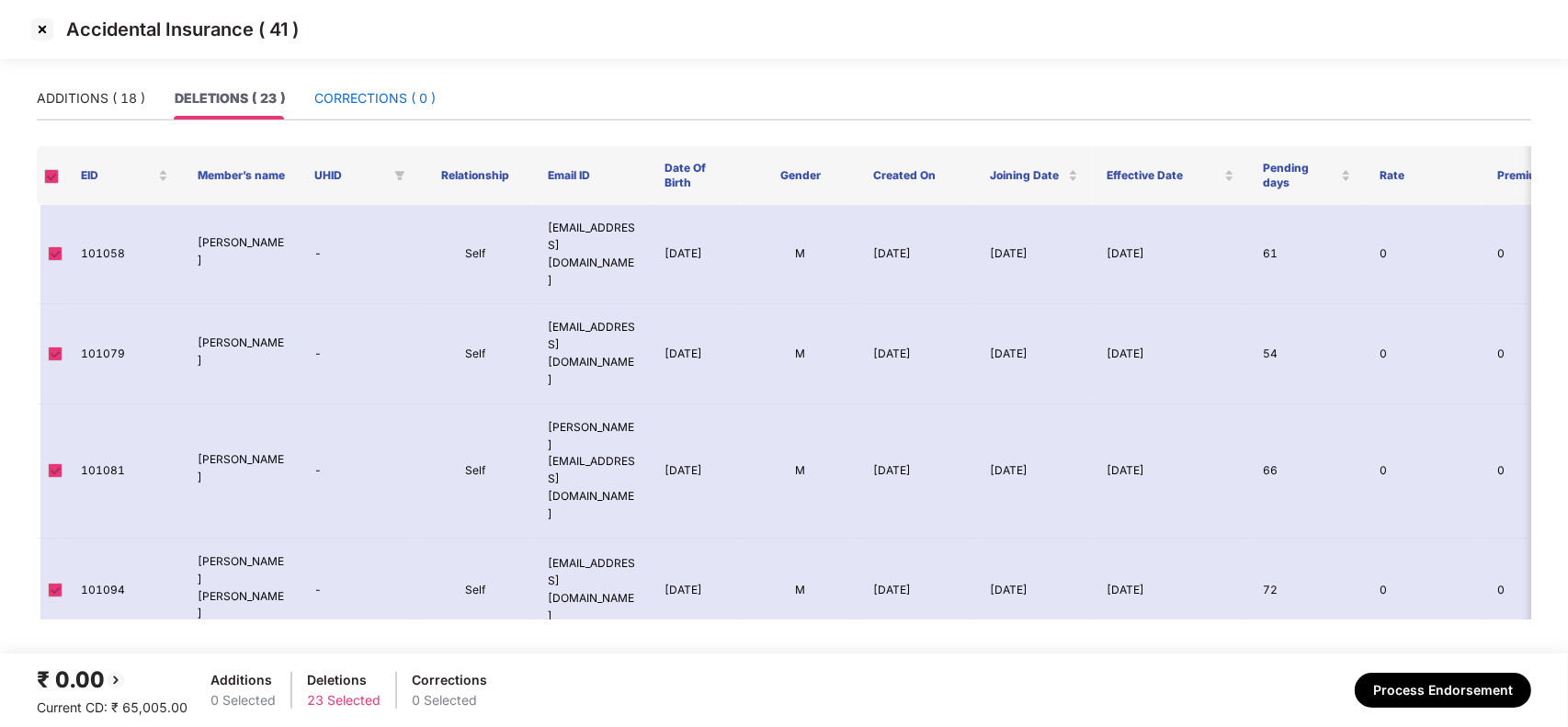
click at [361, 102] on div "CORRECTIONS ( 0 )" at bounding box center [375, 99] width 121 height 20
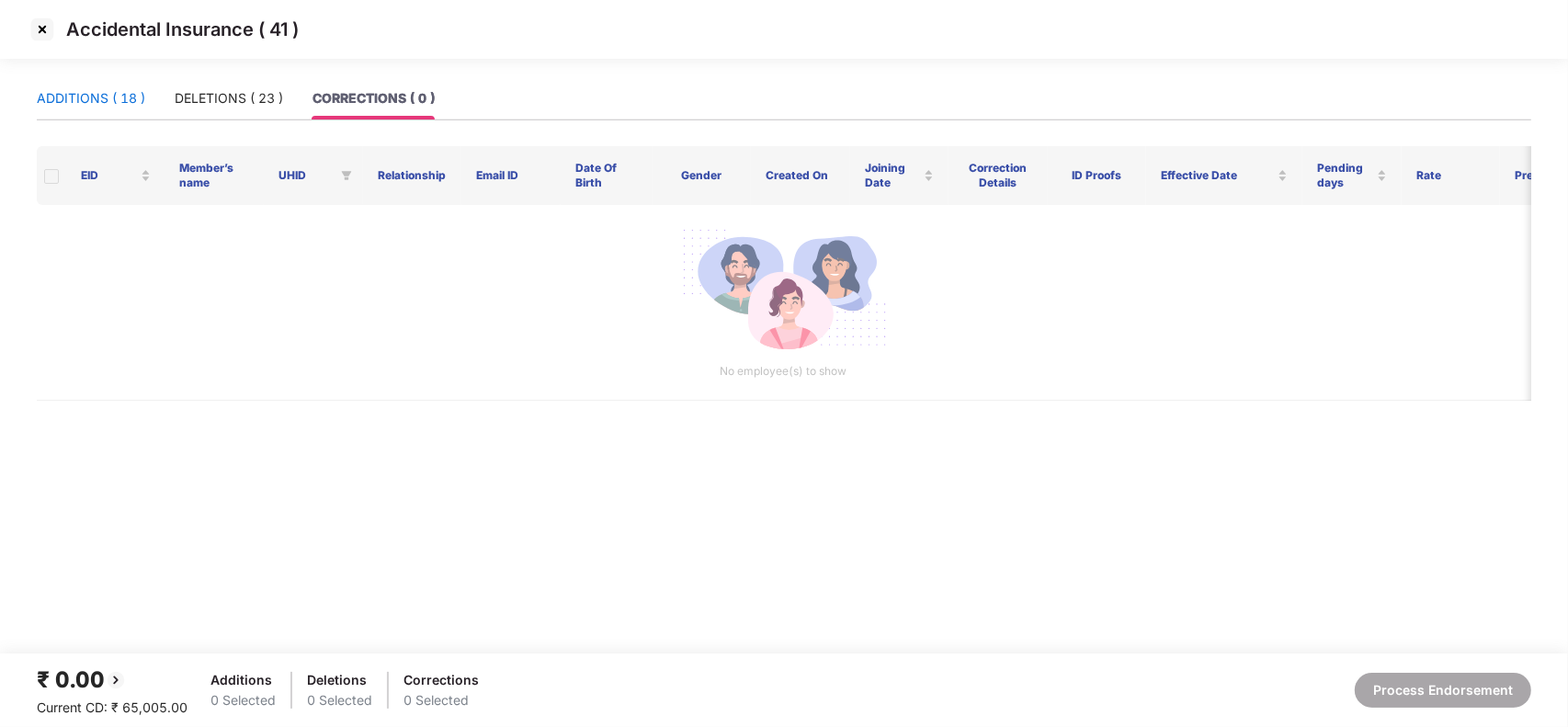
click at [125, 107] on div "ADDITIONS ( 18 )" at bounding box center [91, 99] width 109 height 20
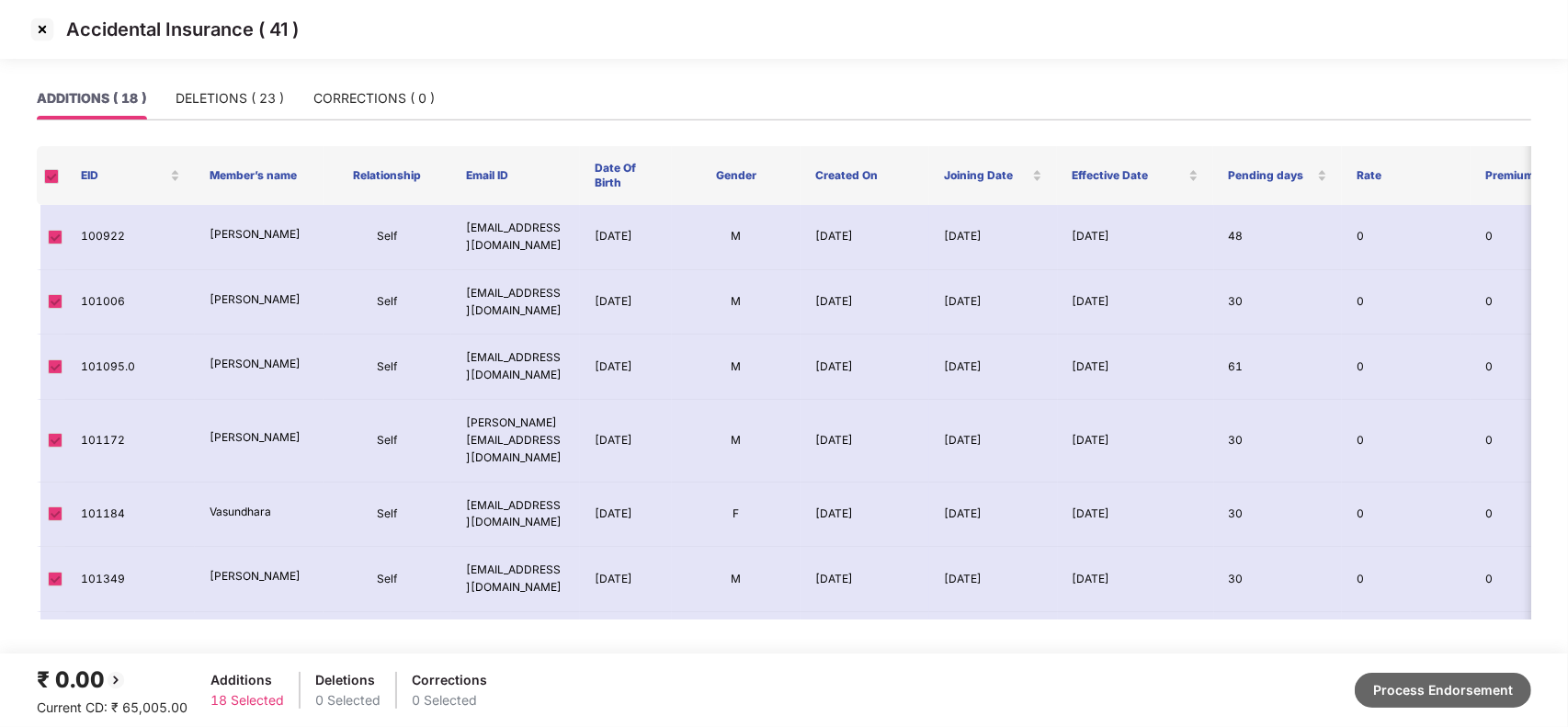
click at [1414, 690] on button "Process Endorsement" at bounding box center [1443, 691] width 177 height 35
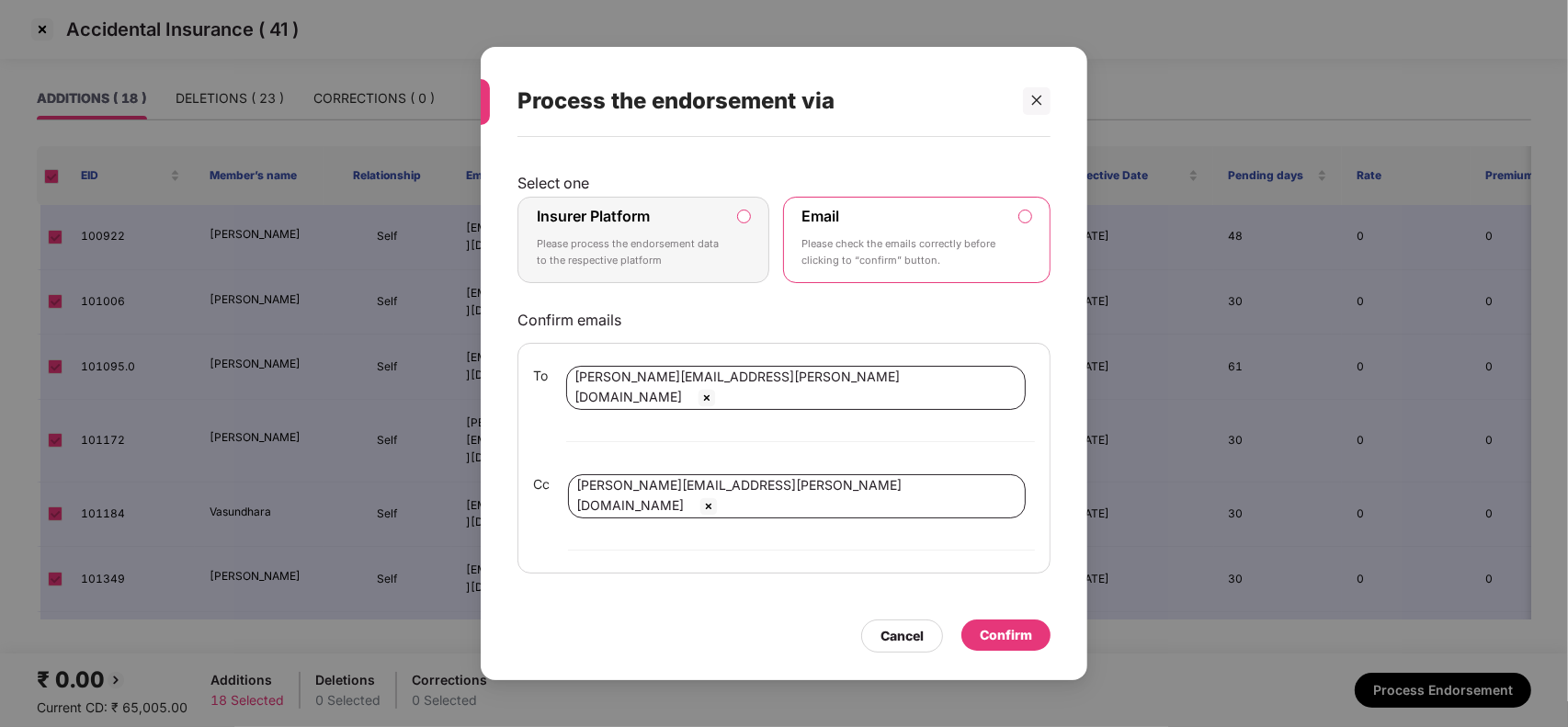
click at [718, 407] on img at bounding box center [707, 398] width 22 height 22
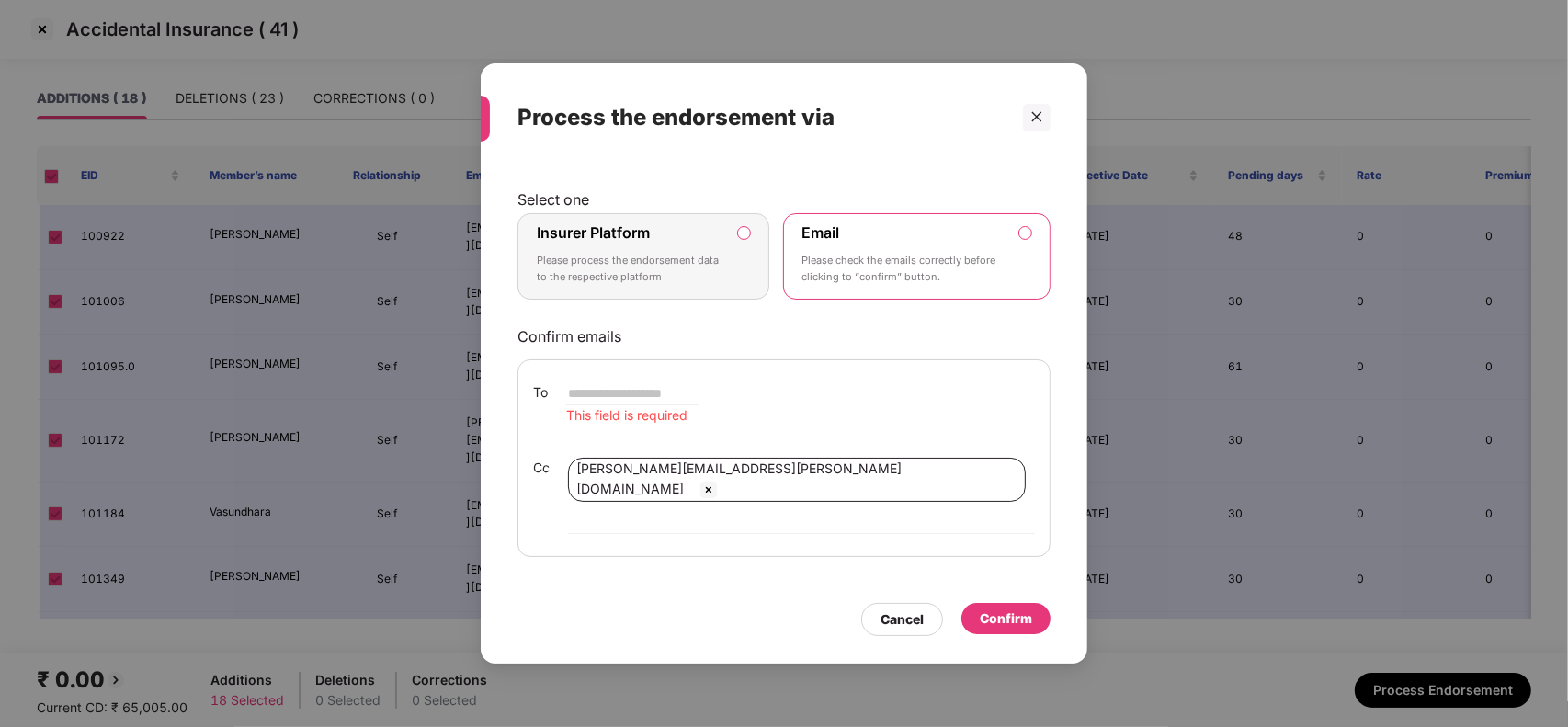
click at [756, 485] on div "[PERSON_NAME][EMAIL_ADDRESS][PERSON_NAME][DOMAIN_NAME]" at bounding box center [797, 479] width 458 height 44
click at [720, 487] on img at bounding box center [709, 490] width 22 height 22
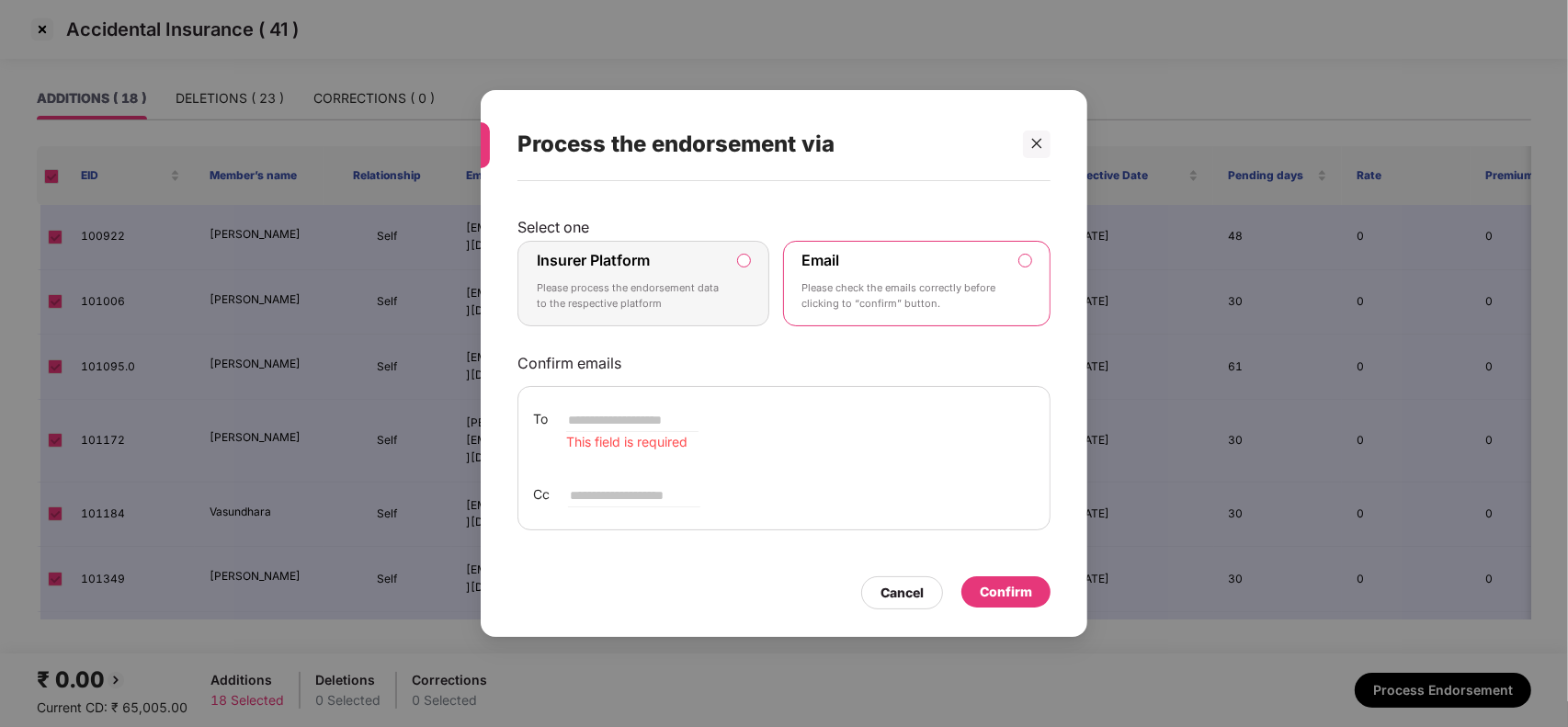
click at [612, 405] on div "To This field is required Cc" at bounding box center [784, 457] width 533 height 144
click at [609, 409] on input "email" at bounding box center [632, 420] width 132 height 22
type input "**********"
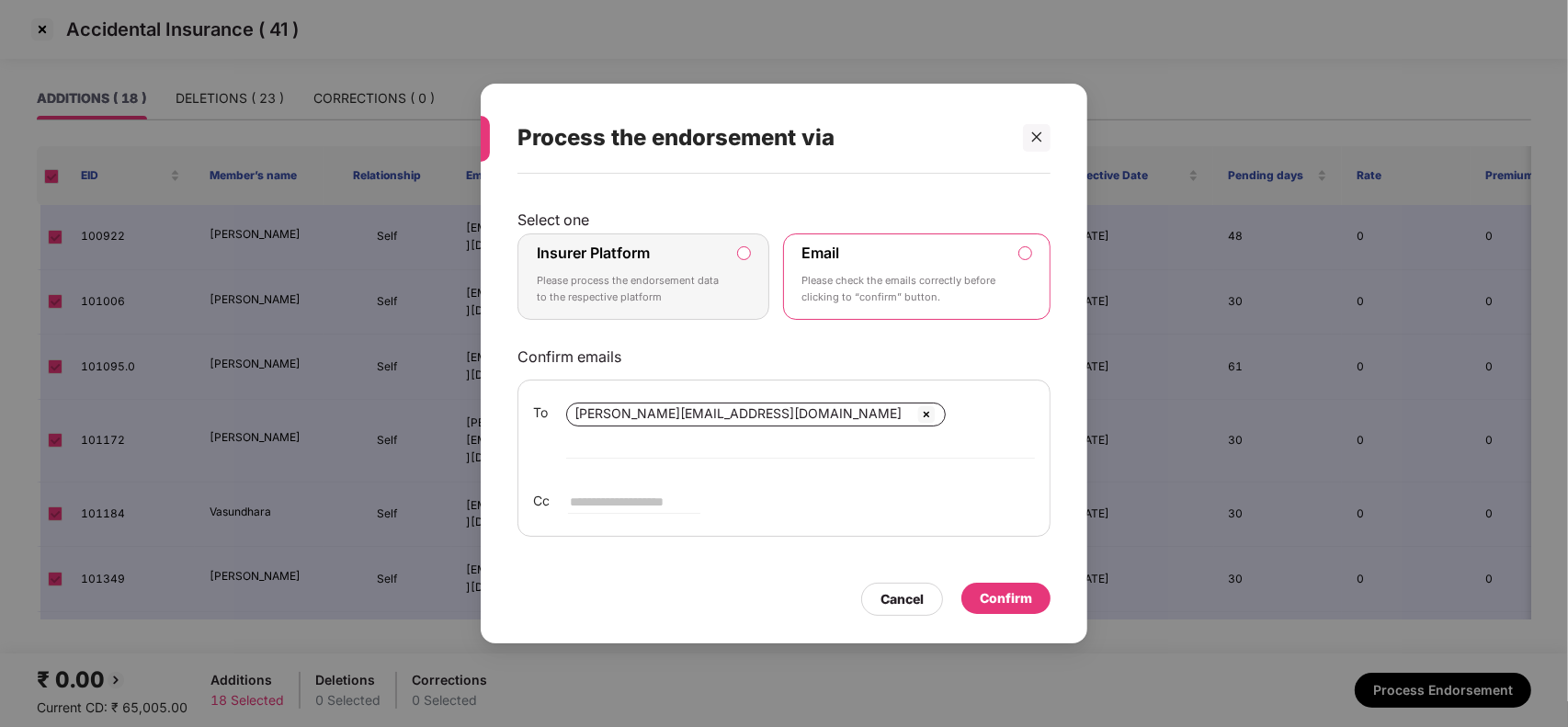
click at [1034, 585] on div "Confirm" at bounding box center [1006, 599] width 89 height 32
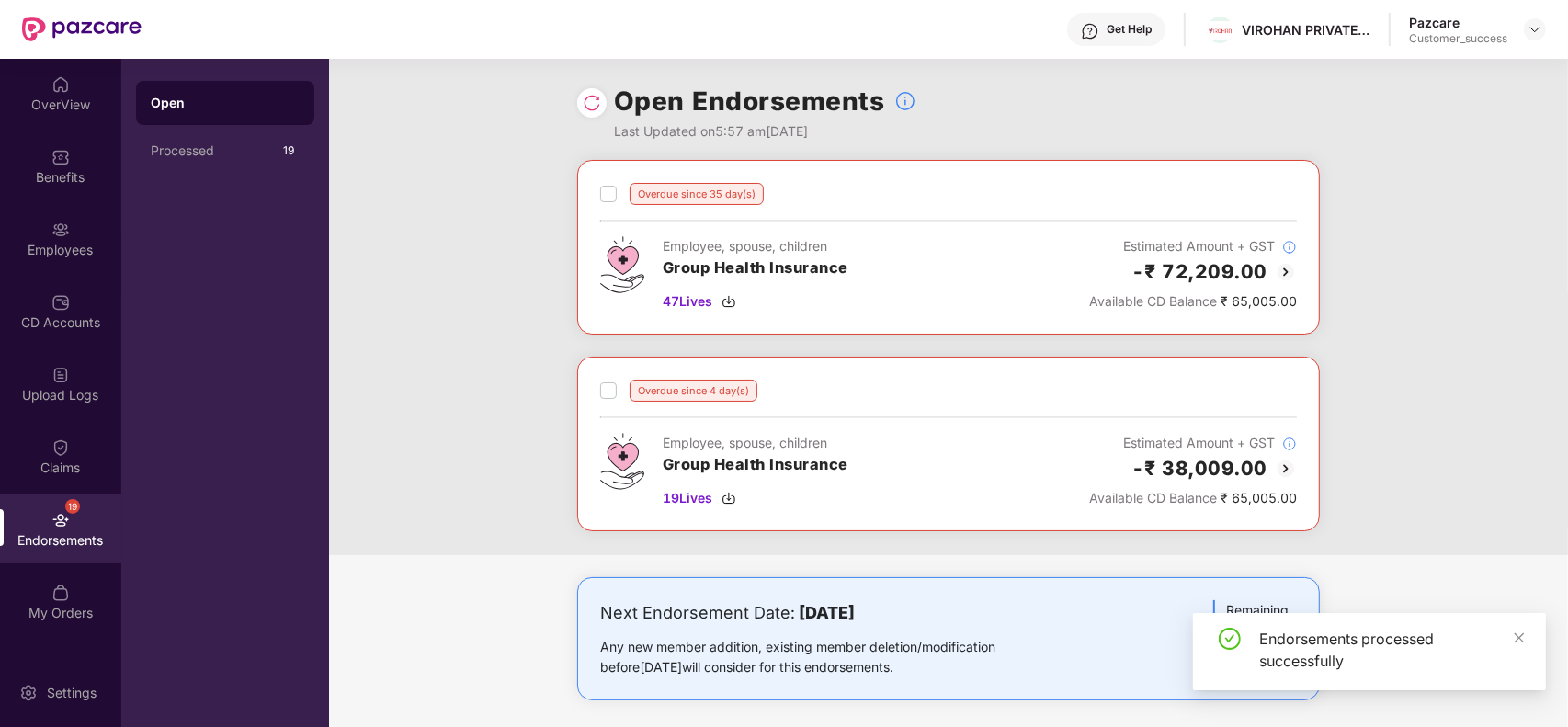
click at [602, 204] on label at bounding box center [609, 194] width 17 height 22
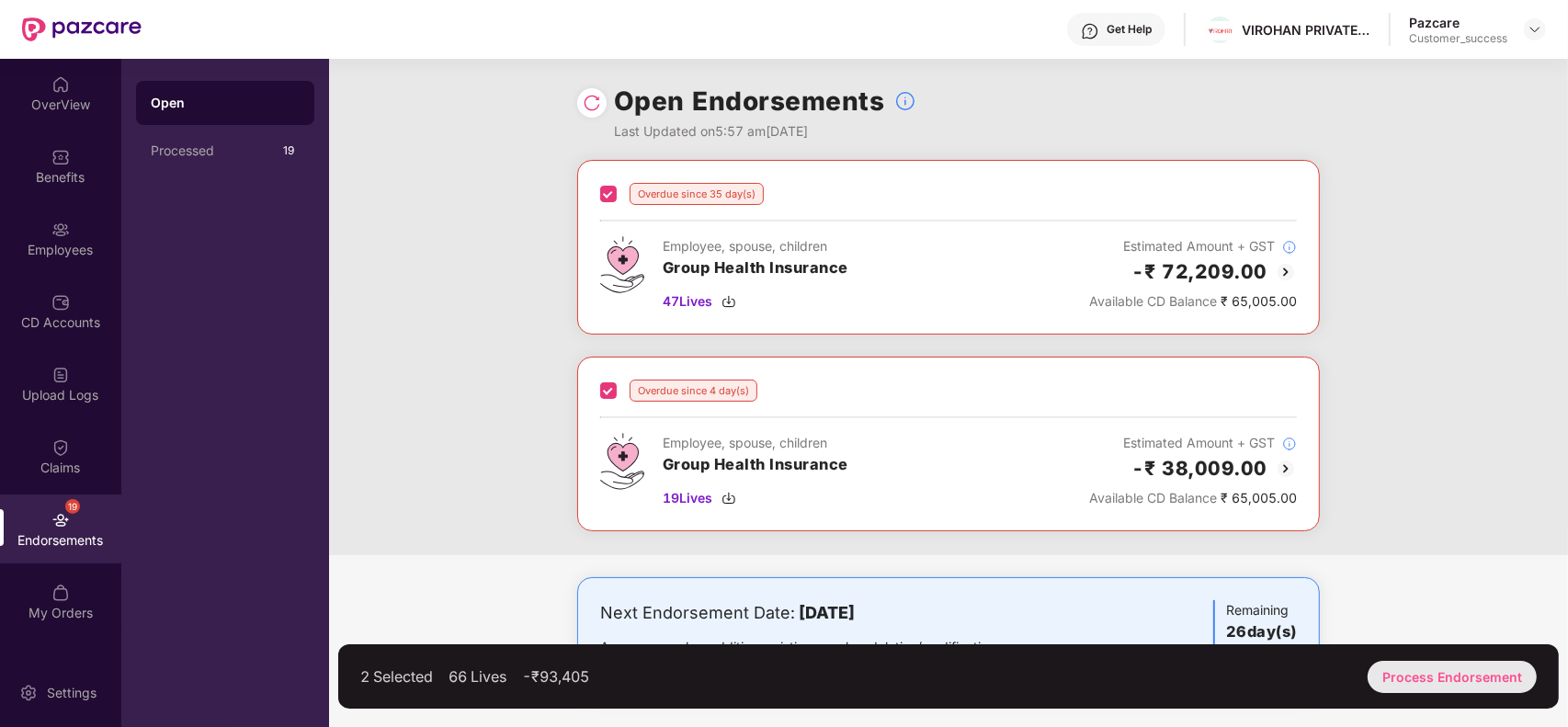
click at [1474, 671] on div "Process Endorsement" at bounding box center [1453, 677] width 169 height 33
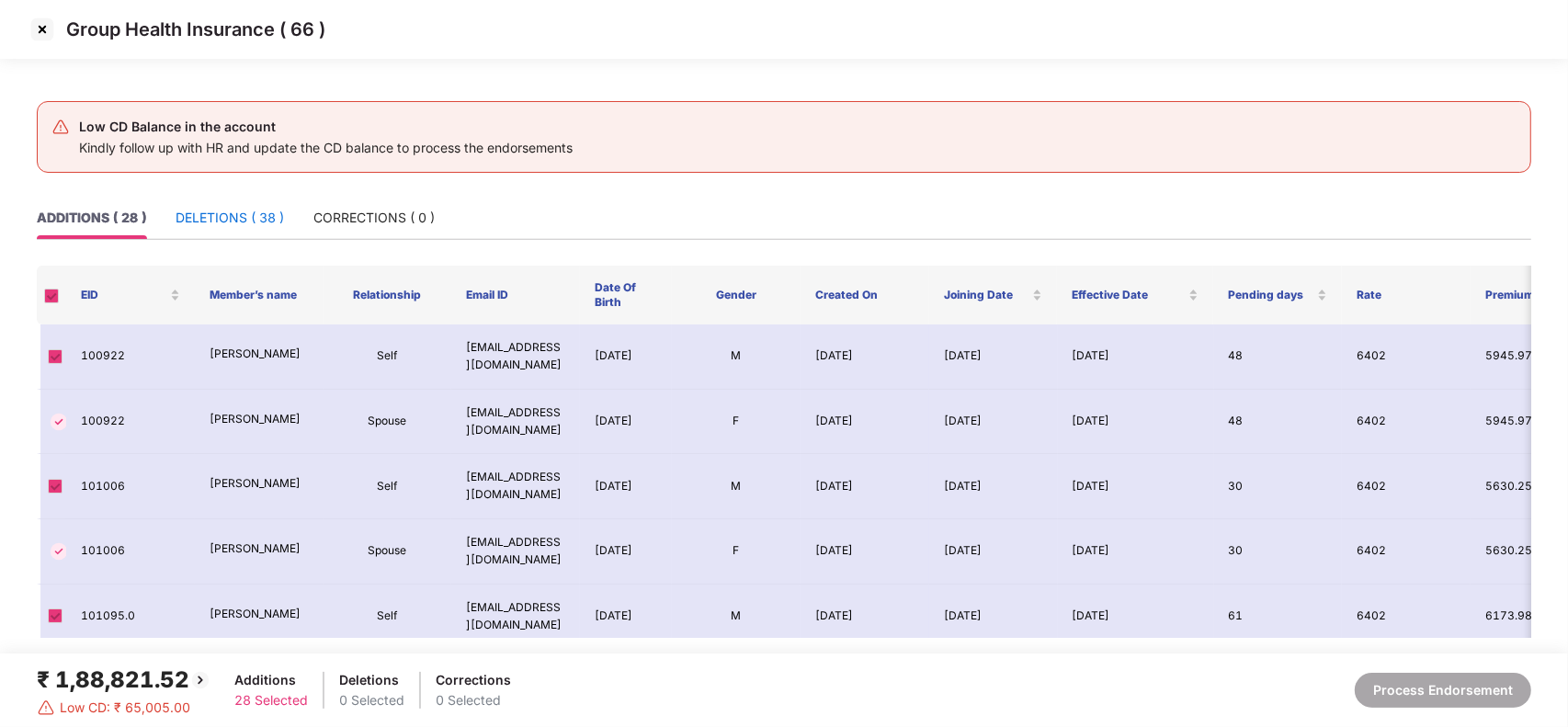
click at [244, 218] on div "DELETIONS ( 38 )" at bounding box center [230, 218] width 109 height 20
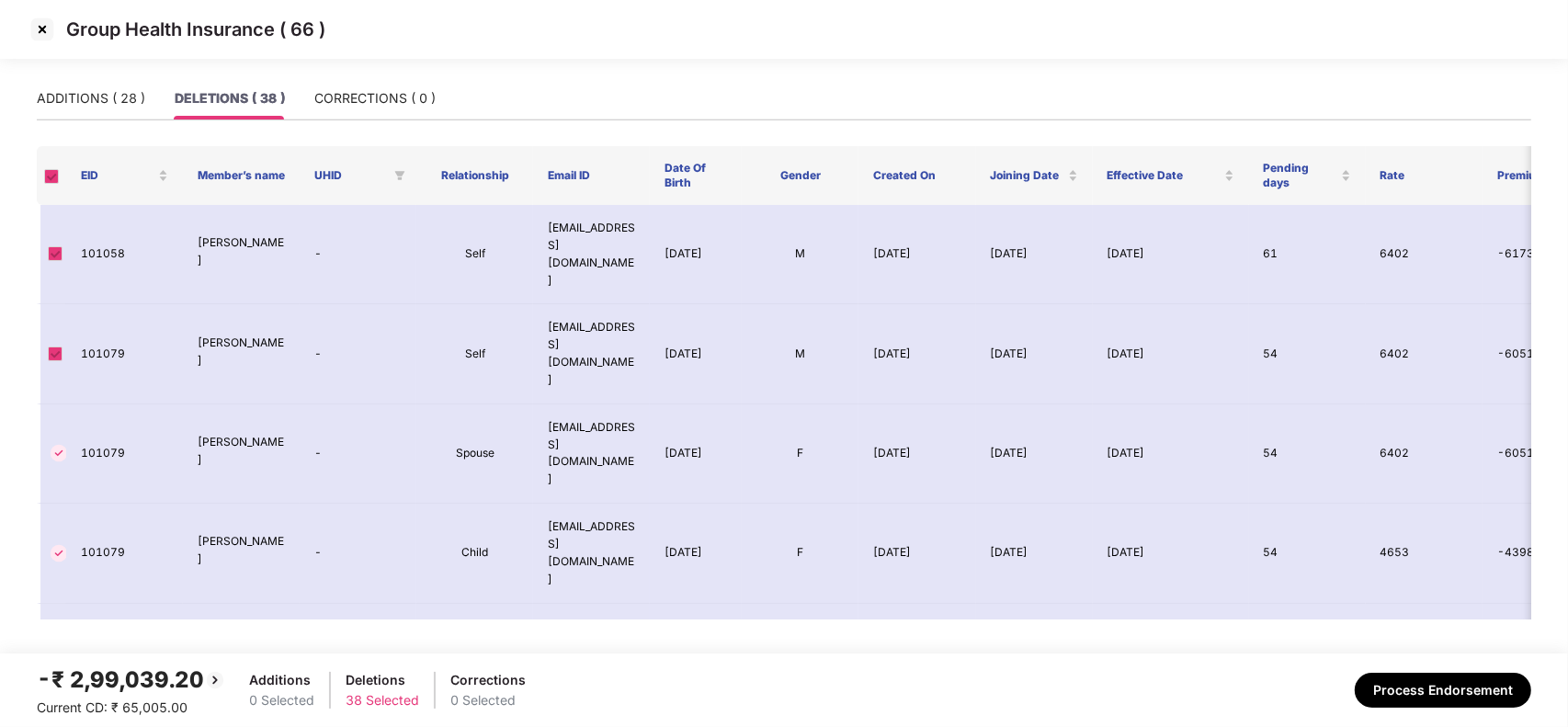
click at [38, 33] on img at bounding box center [43, 30] width 30 height 30
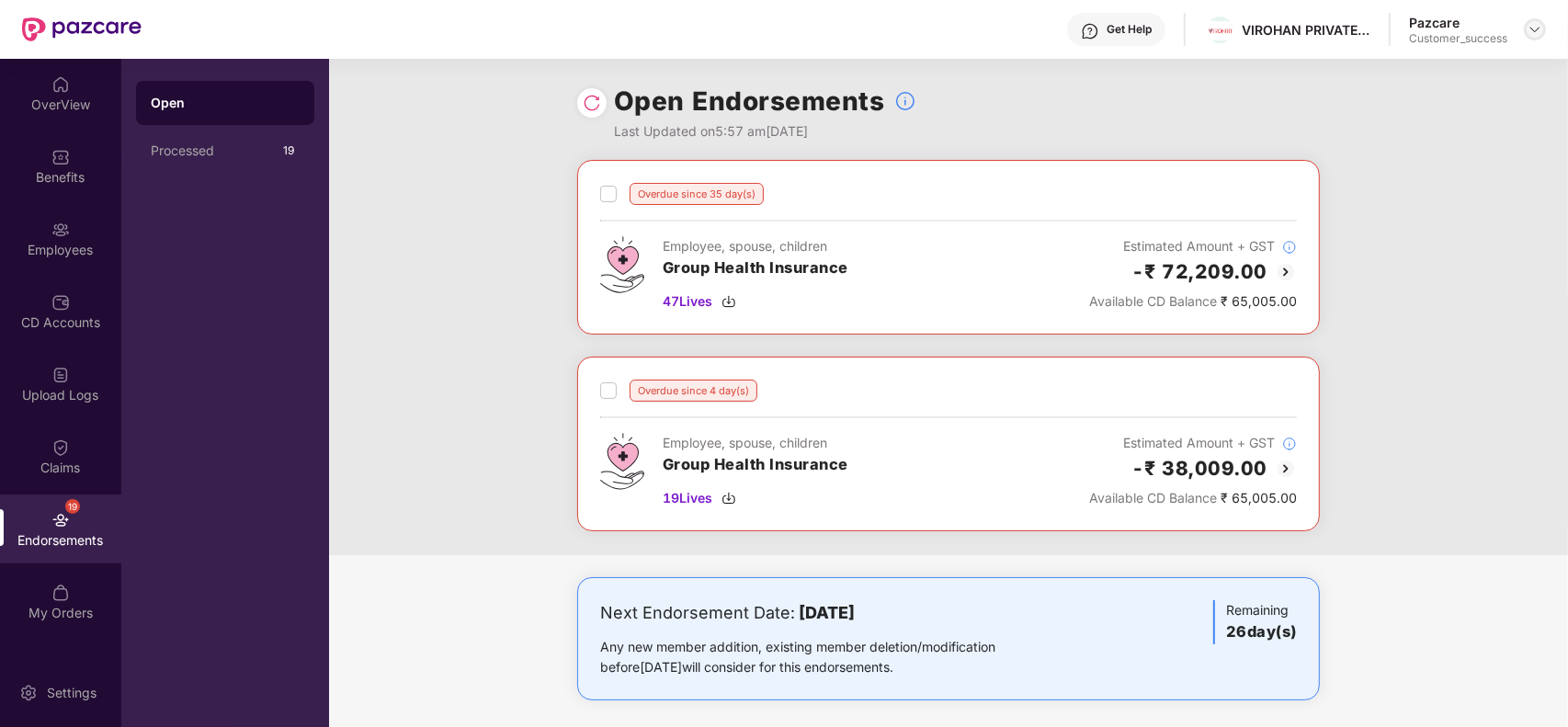
click at [1531, 33] on img at bounding box center [1535, 30] width 15 height 15
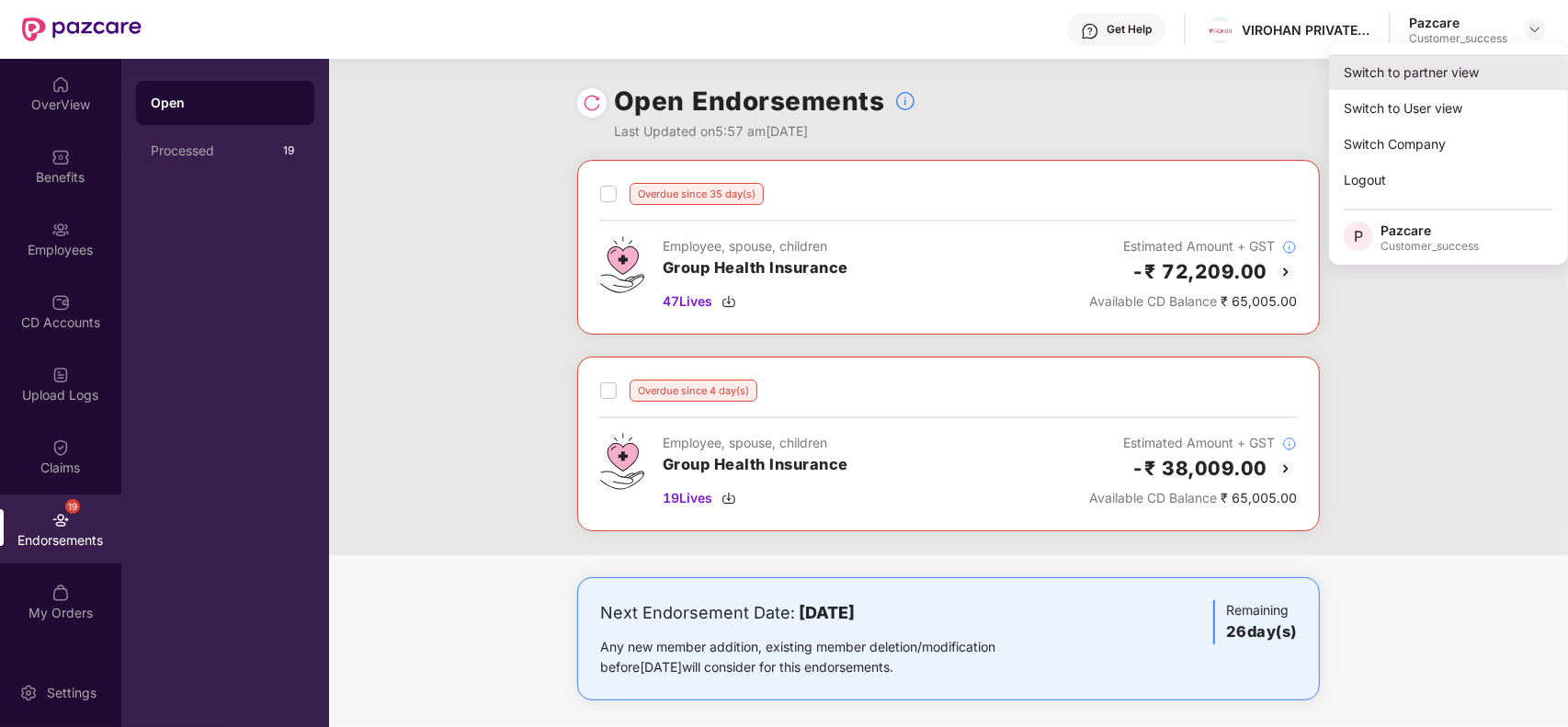
click at [1451, 71] on div "Switch to partner view" at bounding box center [1448, 72] width 239 height 36
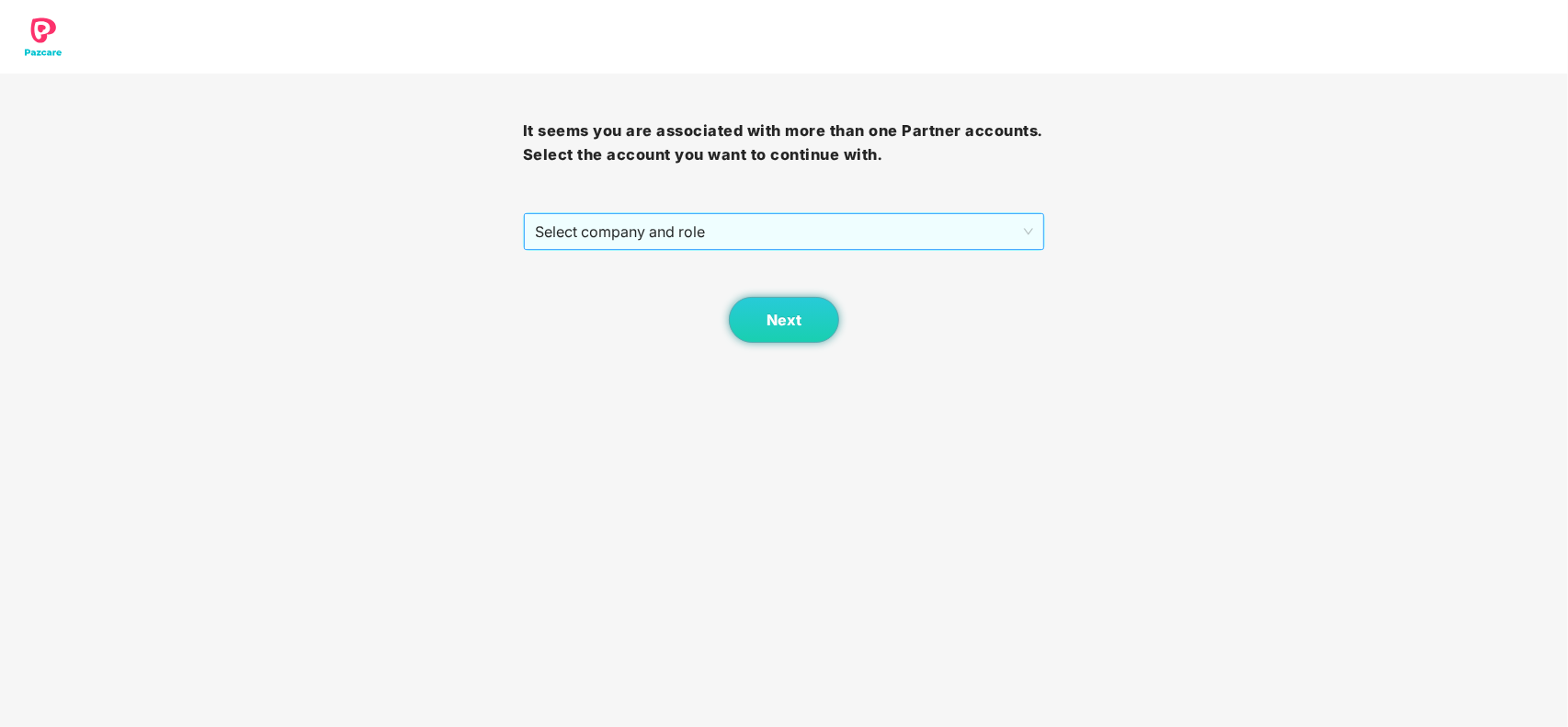
click at [748, 227] on span "Select company and role" at bounding box center [784, 231] width 499 height 35
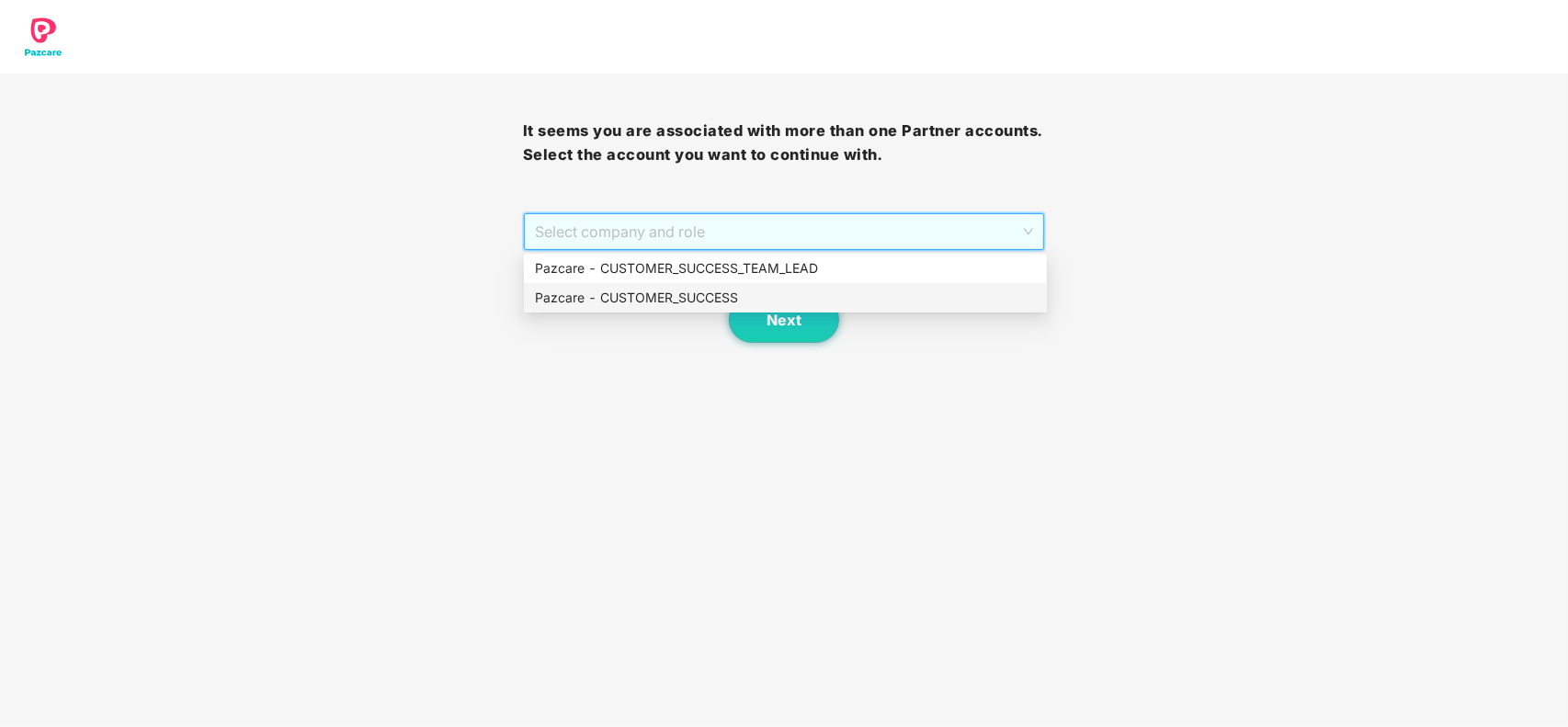
click at [620, 303] on div "Pazcare - CUSTOMER_SUCCESS" at bounding box center [785, 297] width 501 height 20
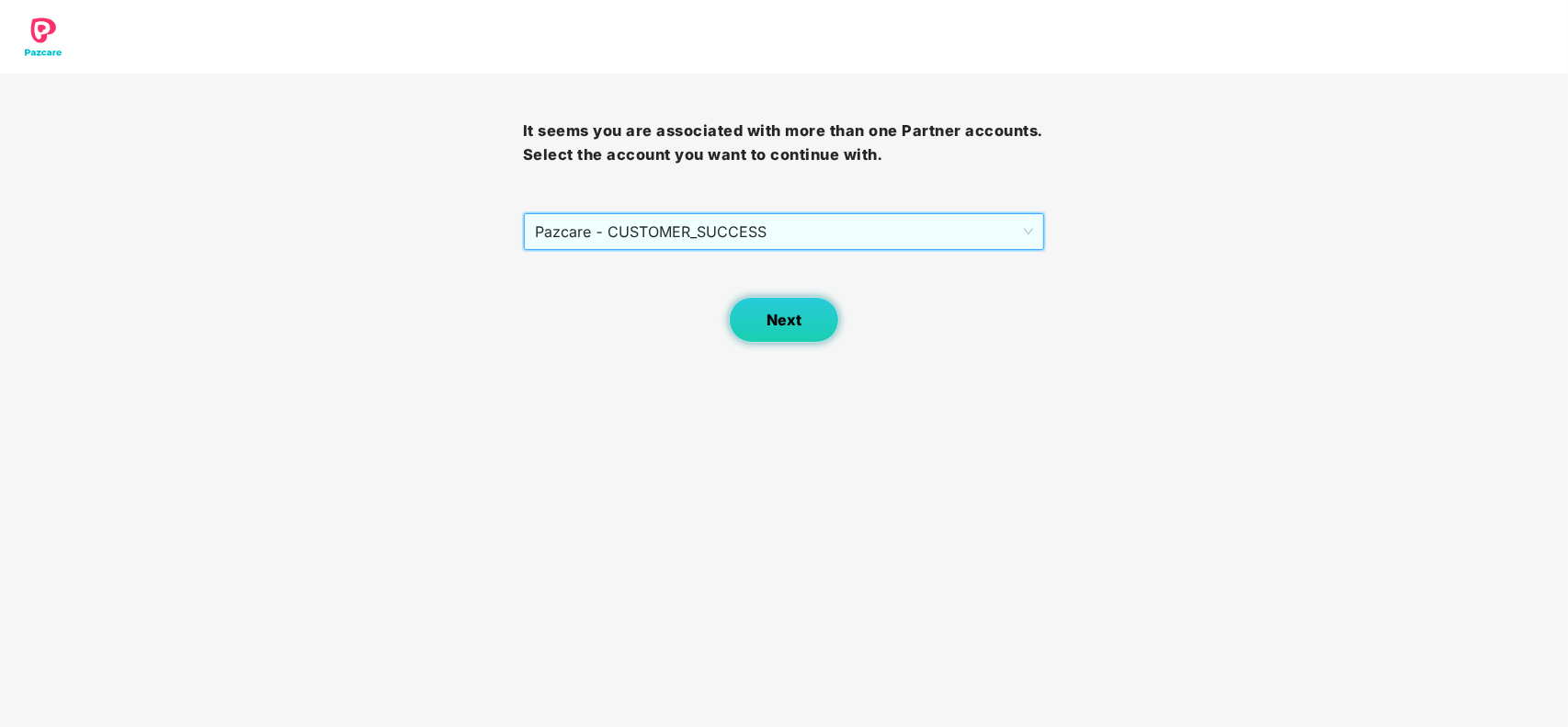
click at [775, 324] on span "Next" at bounding box center [784, 320] width 35 height 18
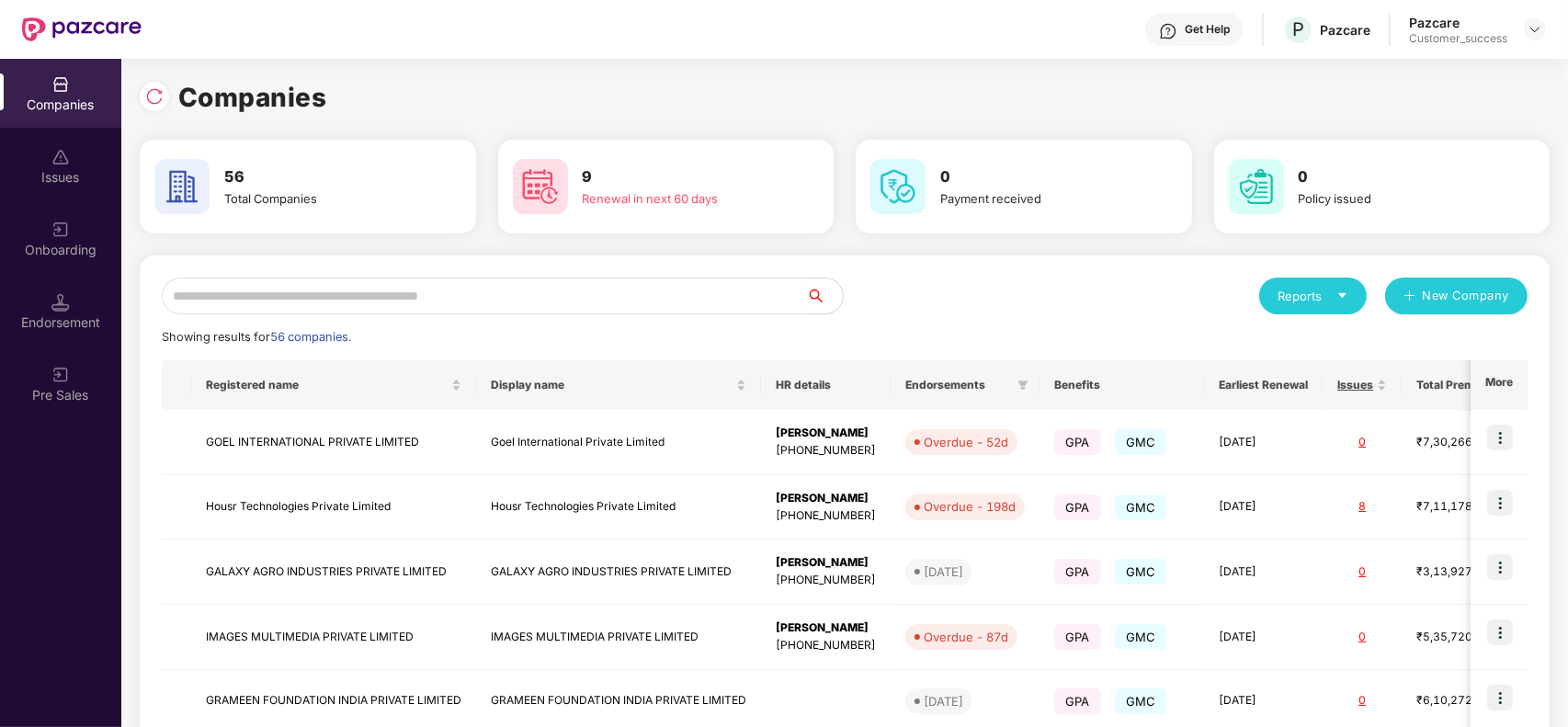
click at [402, 298] on input "text" at bounding box center [484, 297] width 644 height 37
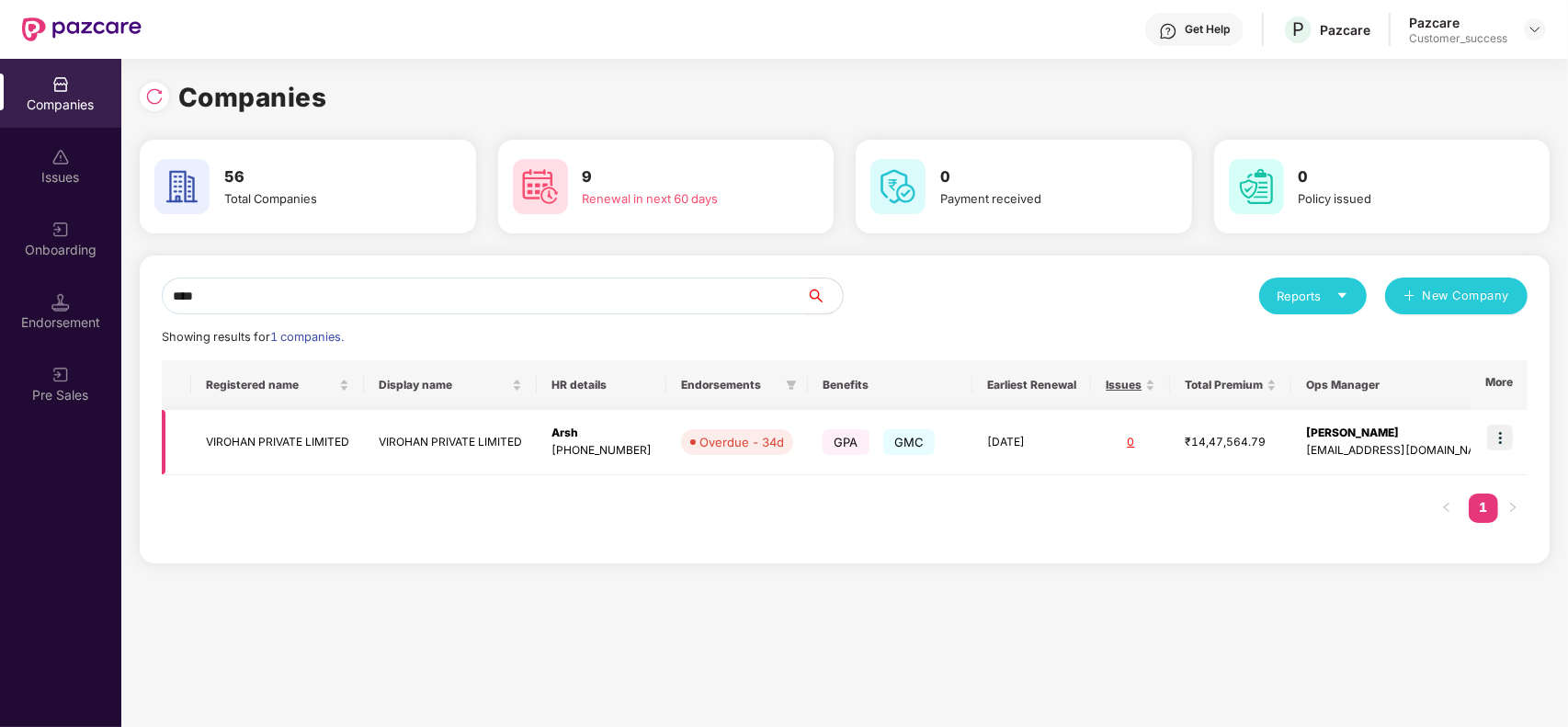
type input "****"
click at [343, 430] on td "VIROHAN PRIVATE LIMITED" at bounding box center [278, 443] width 173 height 65
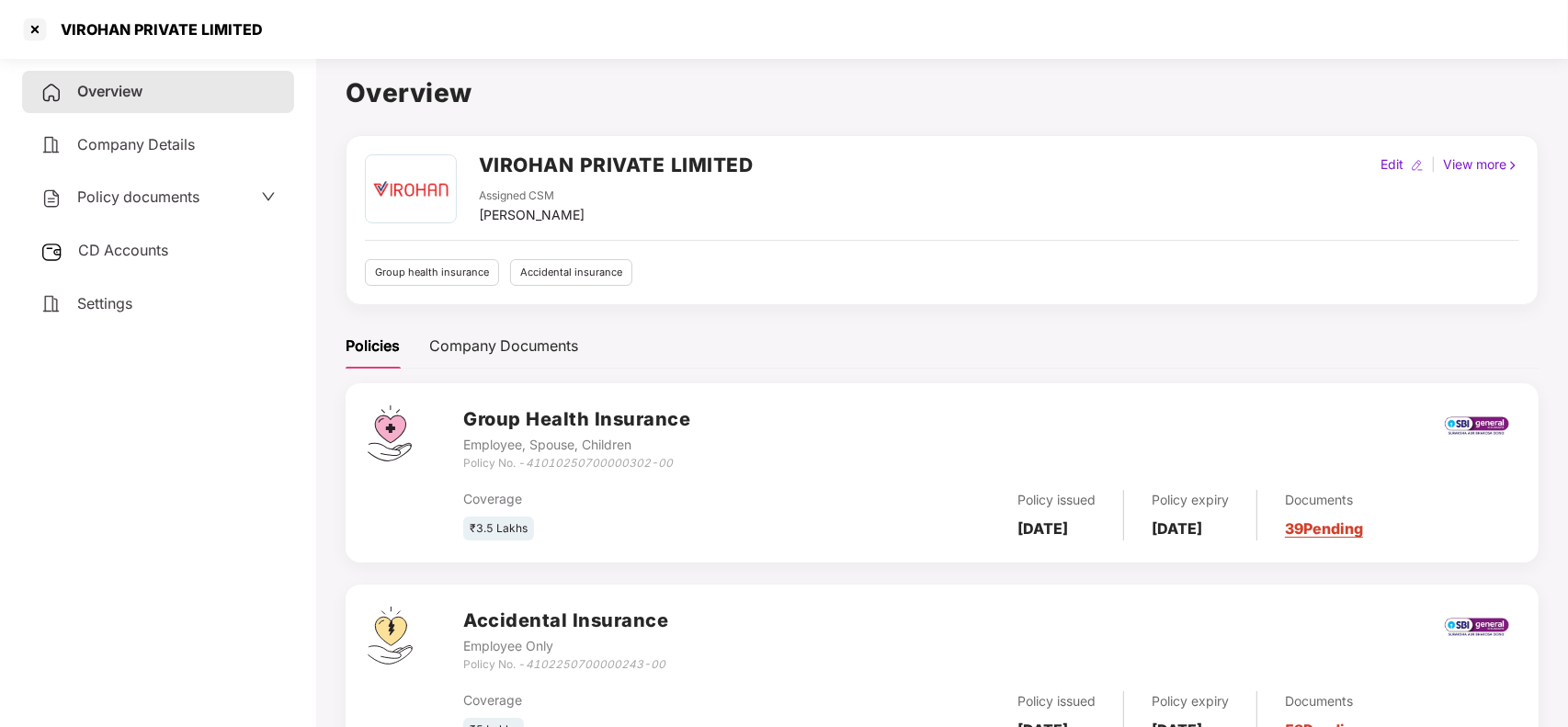
click at [138, 250] on span "CD Accounts" at bounding box center [123, 250] width 90 height 19
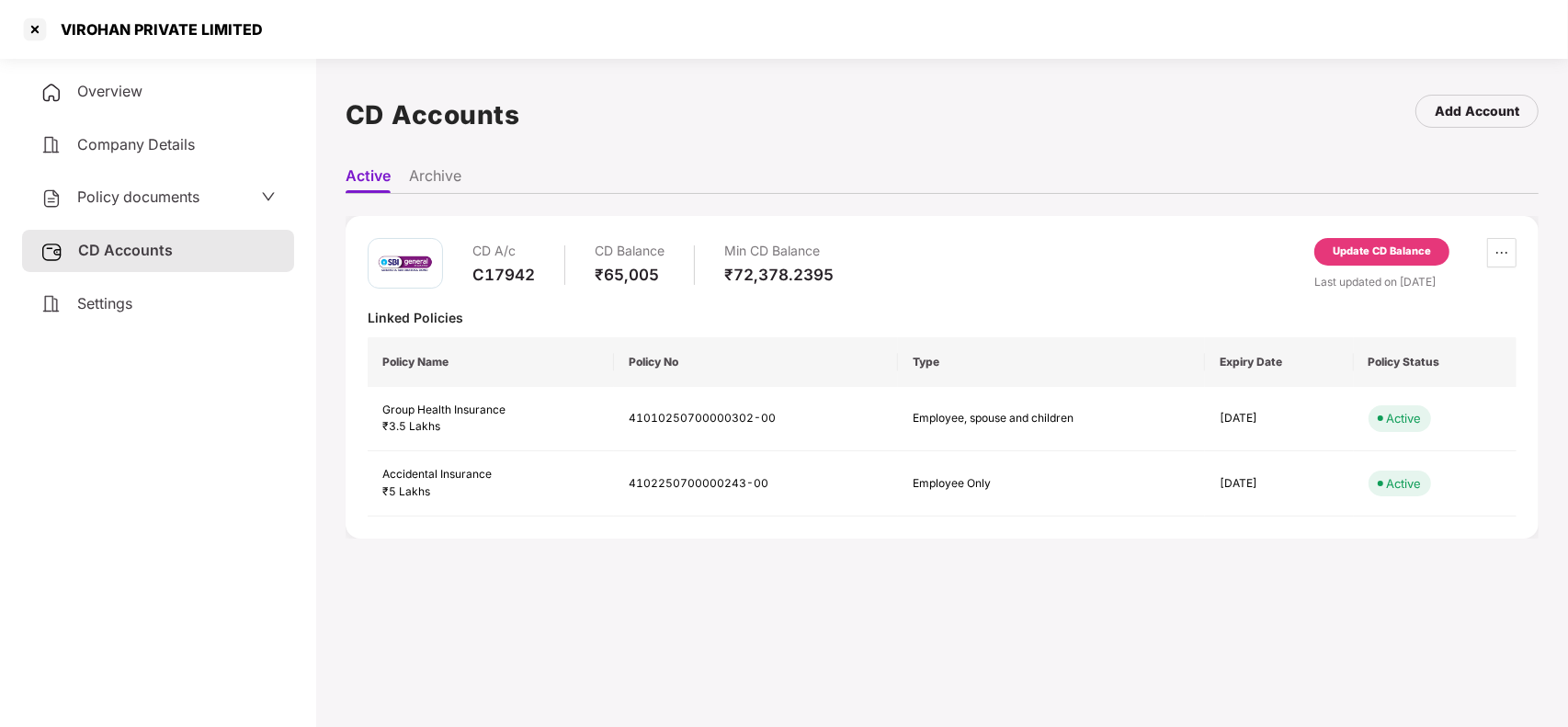
click at [1386, 239] on div "Update CD Balance" at bounding box center [1382, 252] width 135 height 28
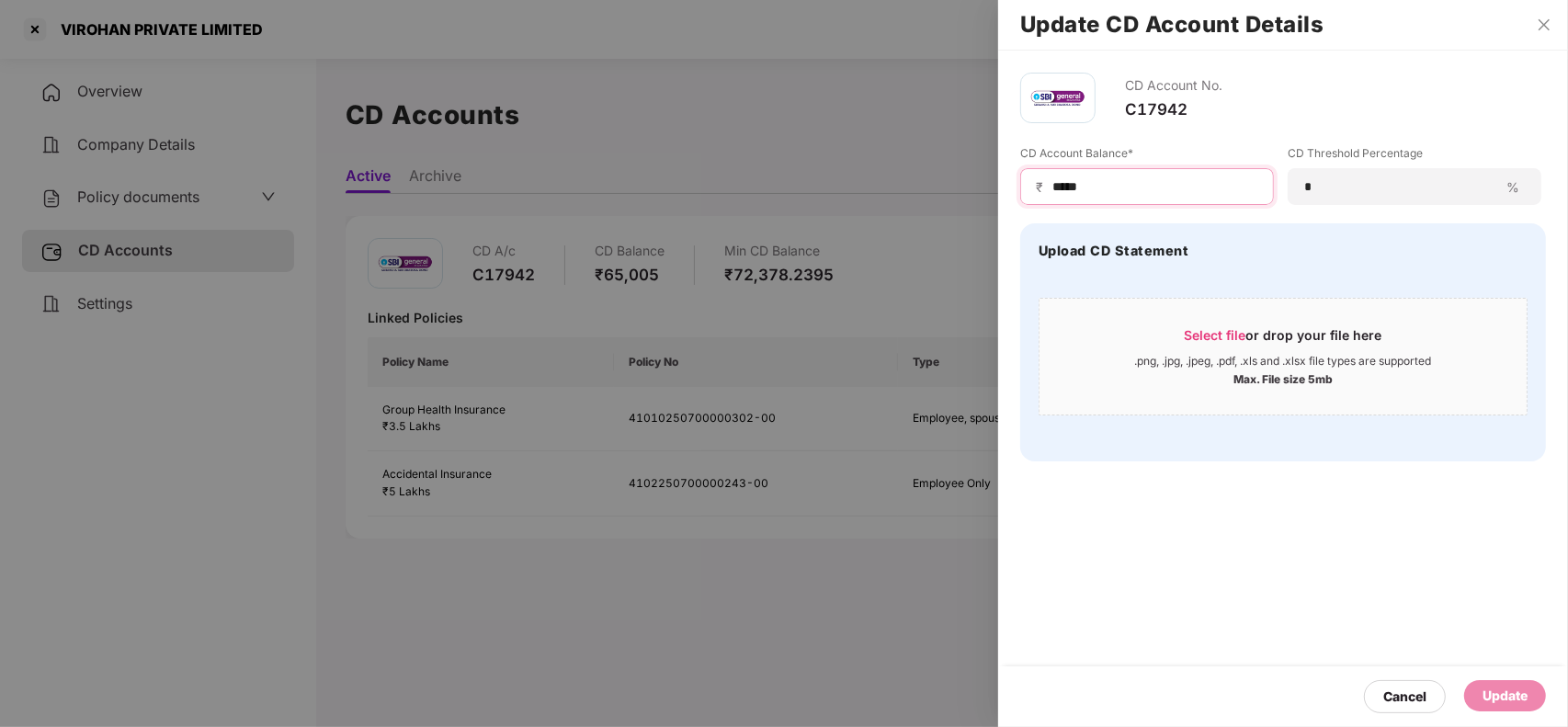
click at [1062, 189] on input "*****" at bounding box center [1154, 187] width 207 height 20
type input "******"
click at [1484, 694] on div "Update" at bounding box center [1505, 695] width 45 height 20
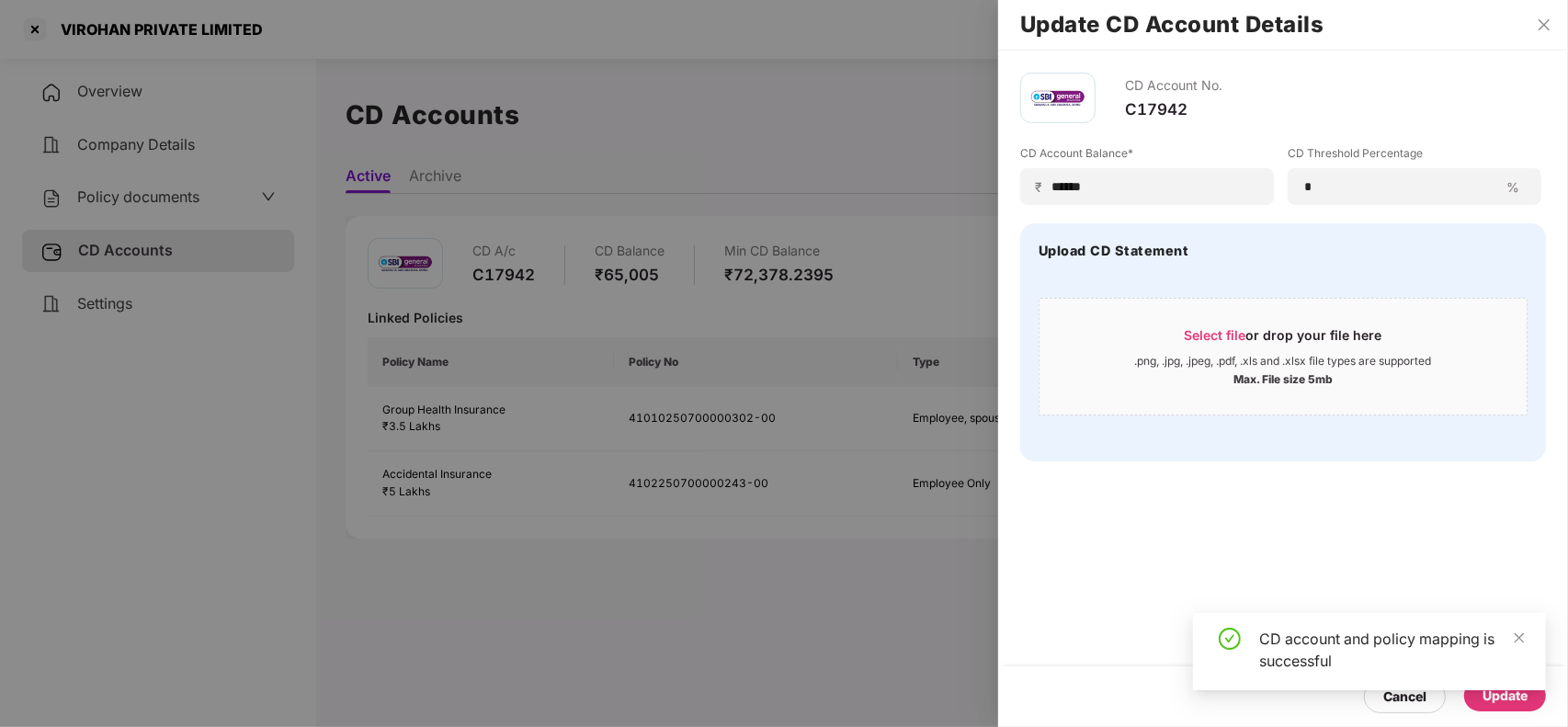
click at [31, 23] on div at bounding box center [35, 30] width 30 height 30
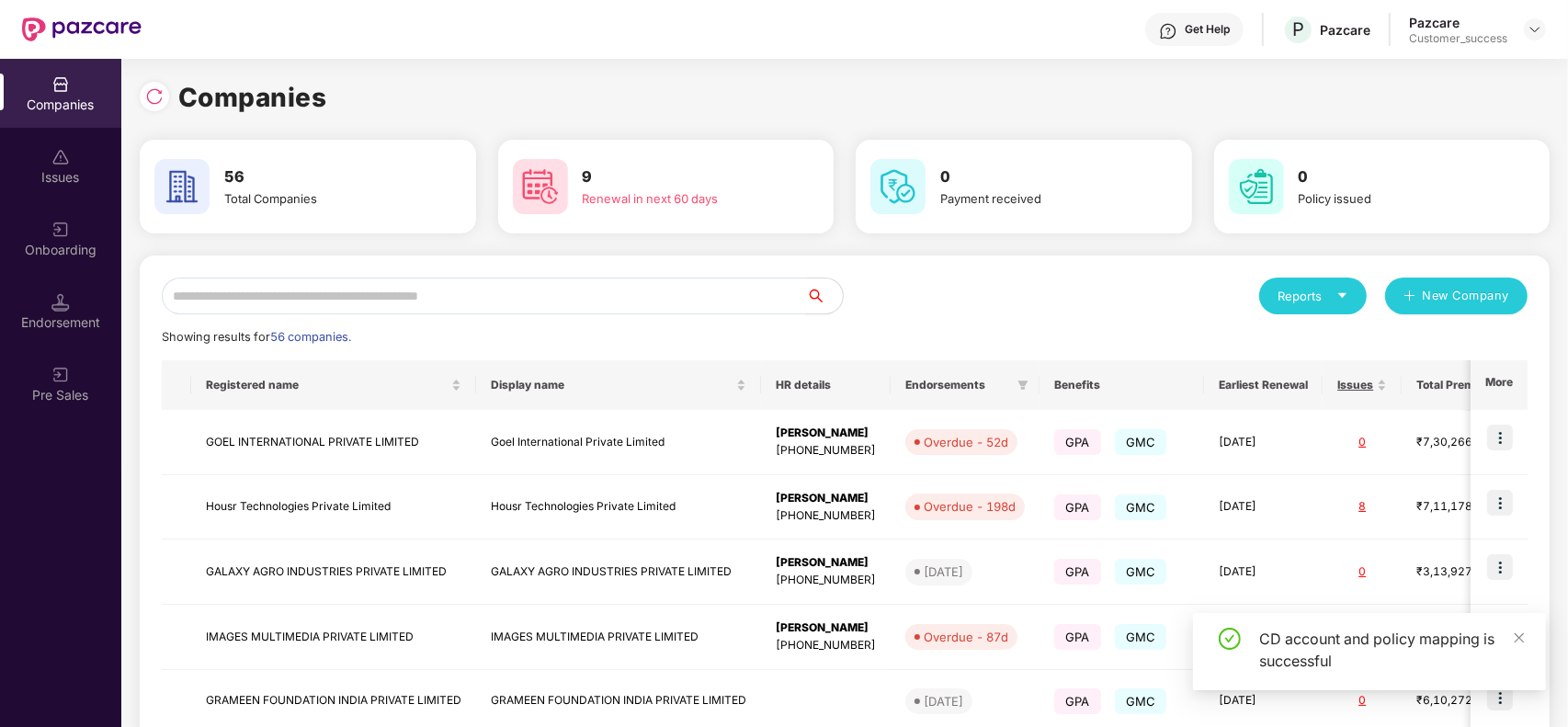
click at [249, 300] on input "text" at bounding box center [484, 297] width 644 height 37
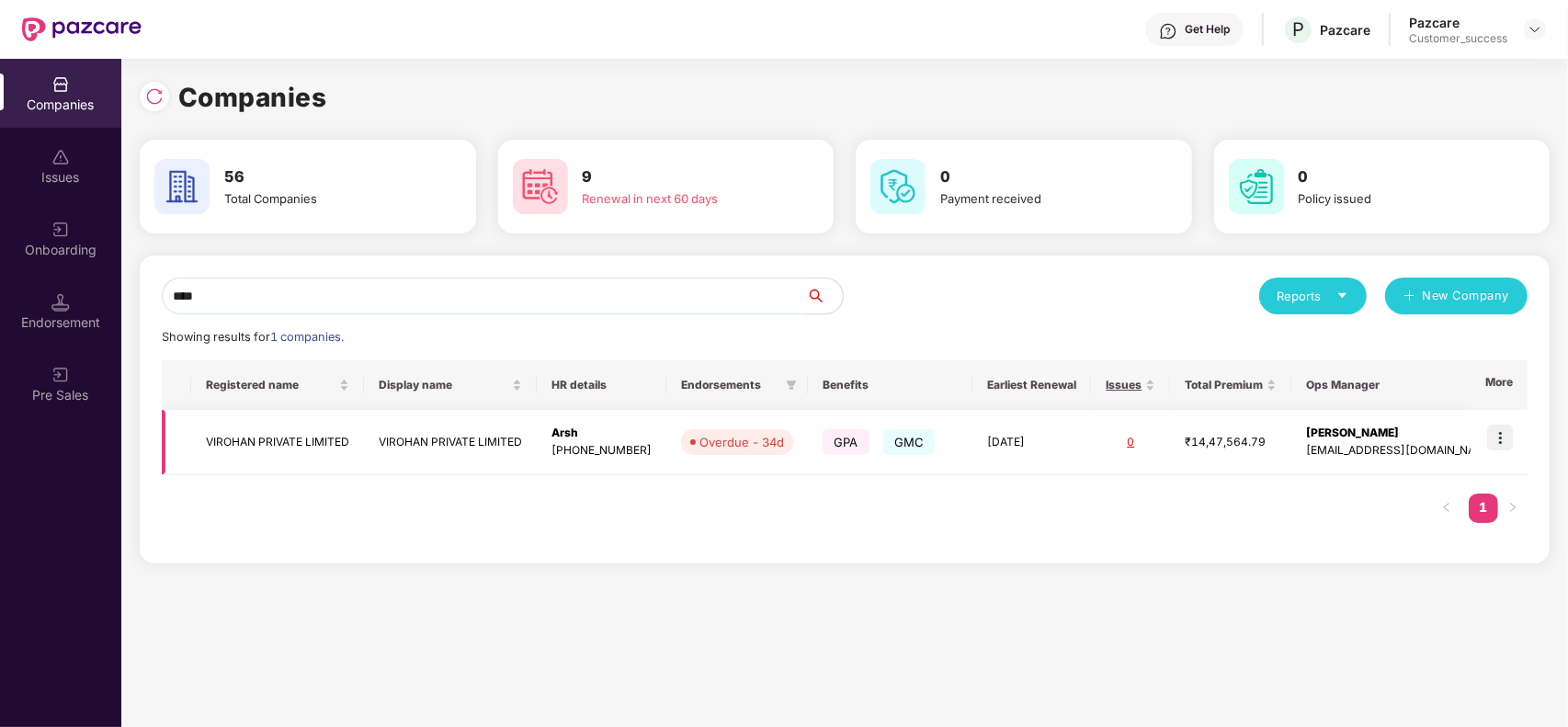
type input "****"
click at [1492, 439] on img at bounding box center [1500, 438] width 26 height 26
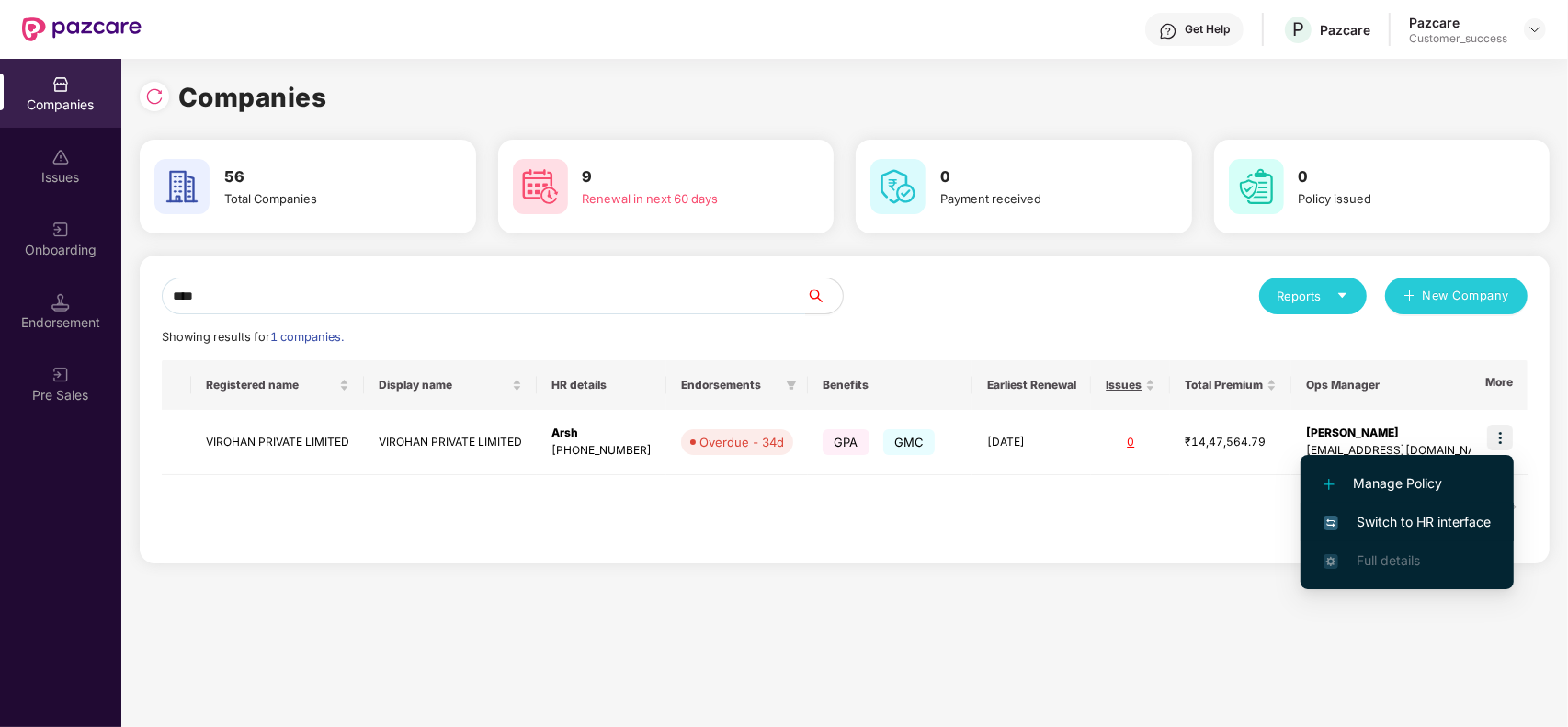
click at [1455, 503] on li "Switch to HR interface" at bounding box center [1407, 522] width 213 height 39
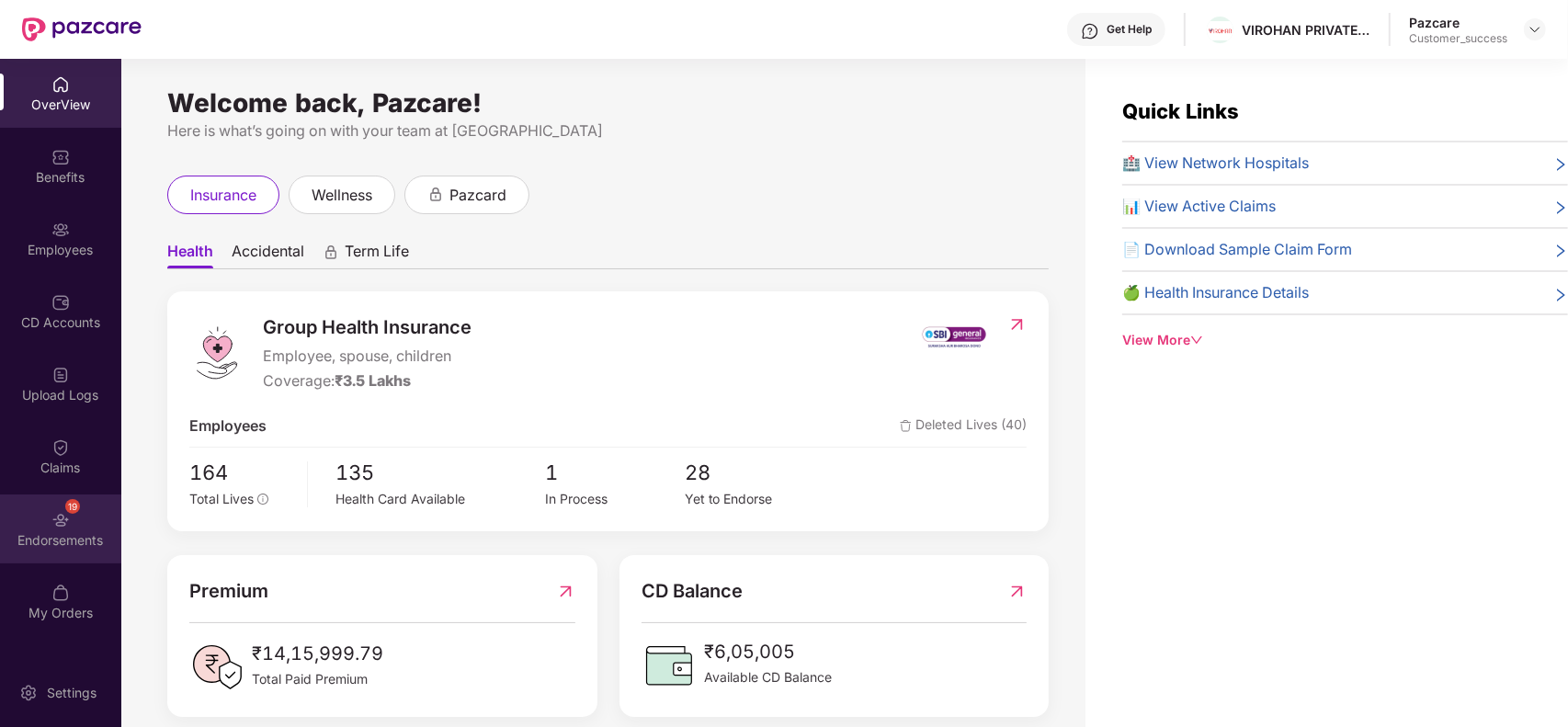
click at [53, 525] on img at bounding box center [60, 521] width 19 height 19
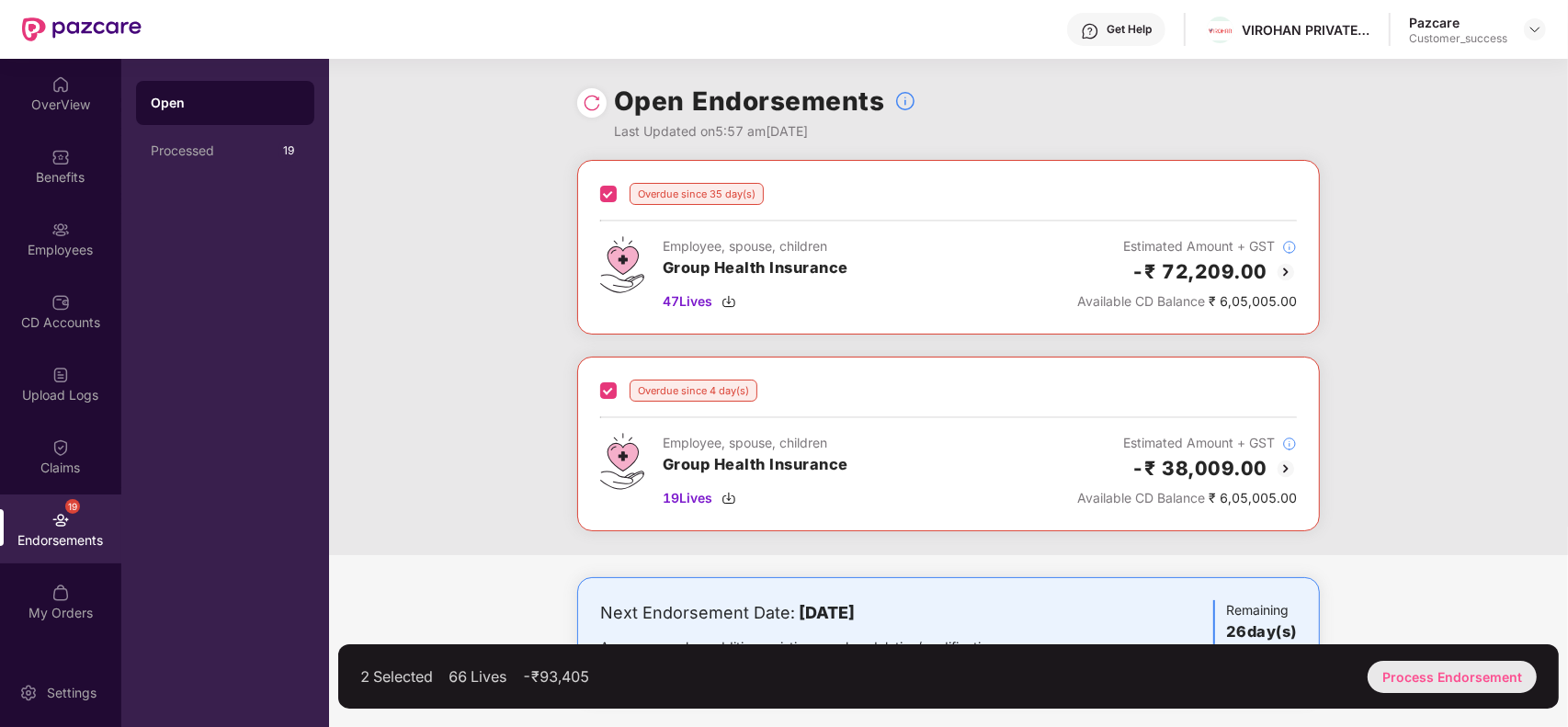
click at [1416, 681] on div "Process Endorsement" at bounding box center [1453, 677] width 169 height 33
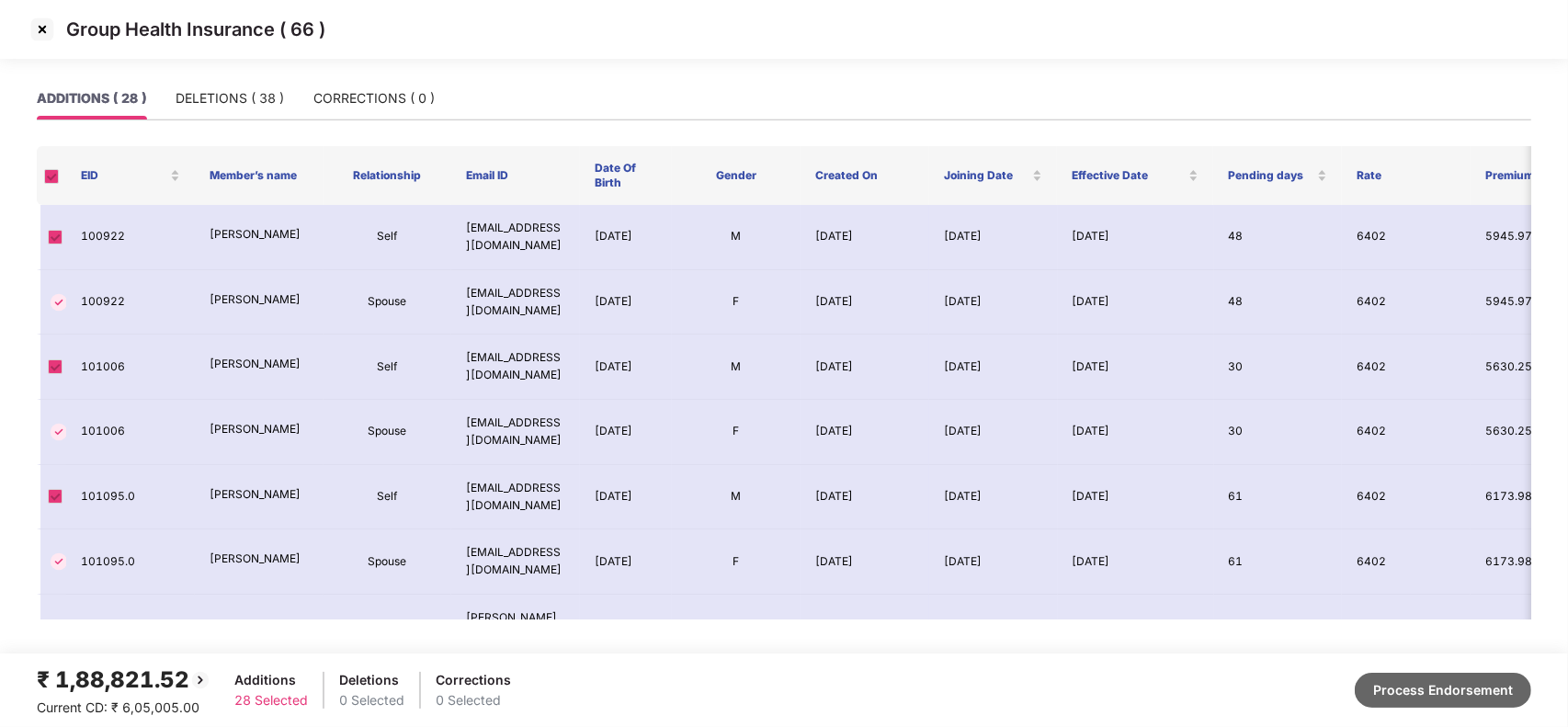
click at [1389, 686] on button "Process Endorsement" at bounding box center [1443, 691] width 177 height 35
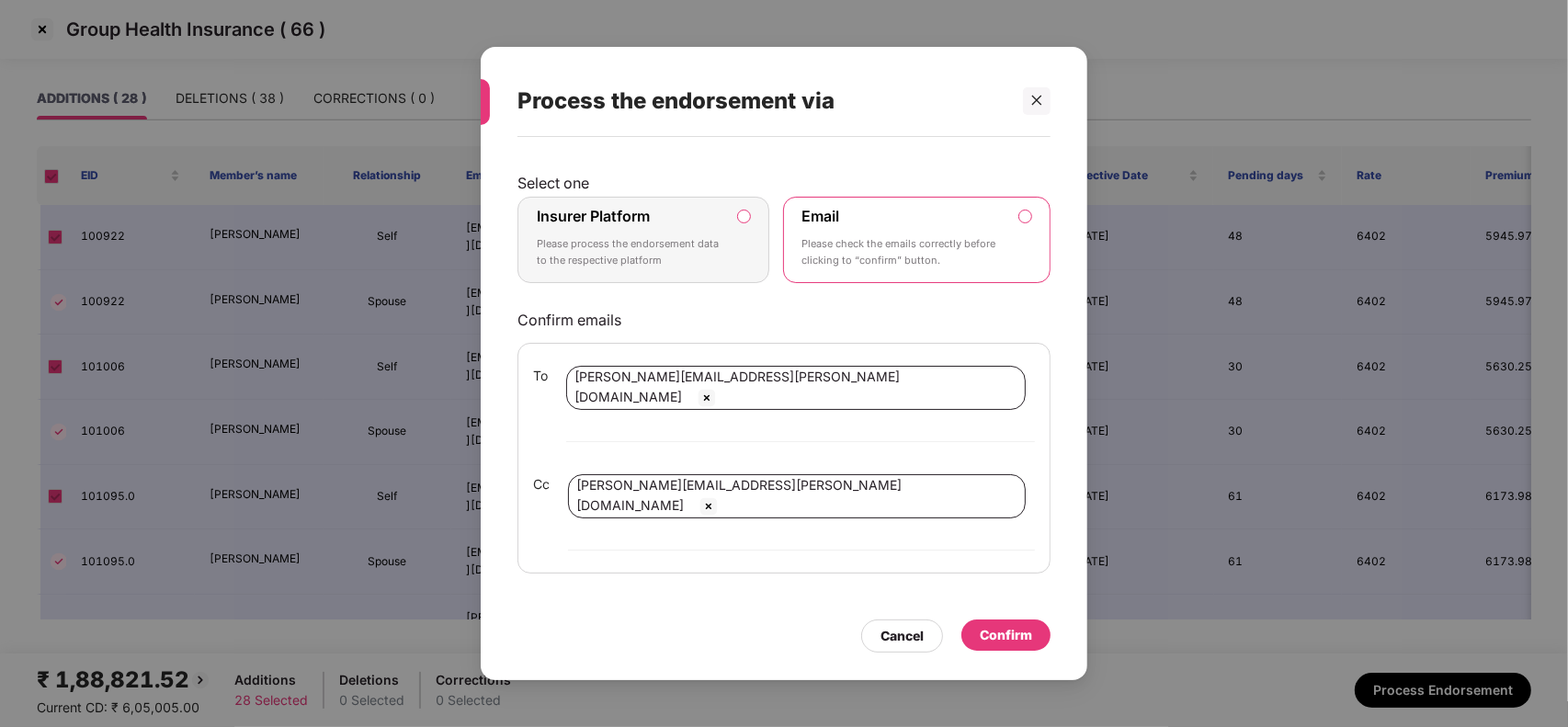
click at [718, 409] on img at bounding box center [707, 398] width 22 height 22
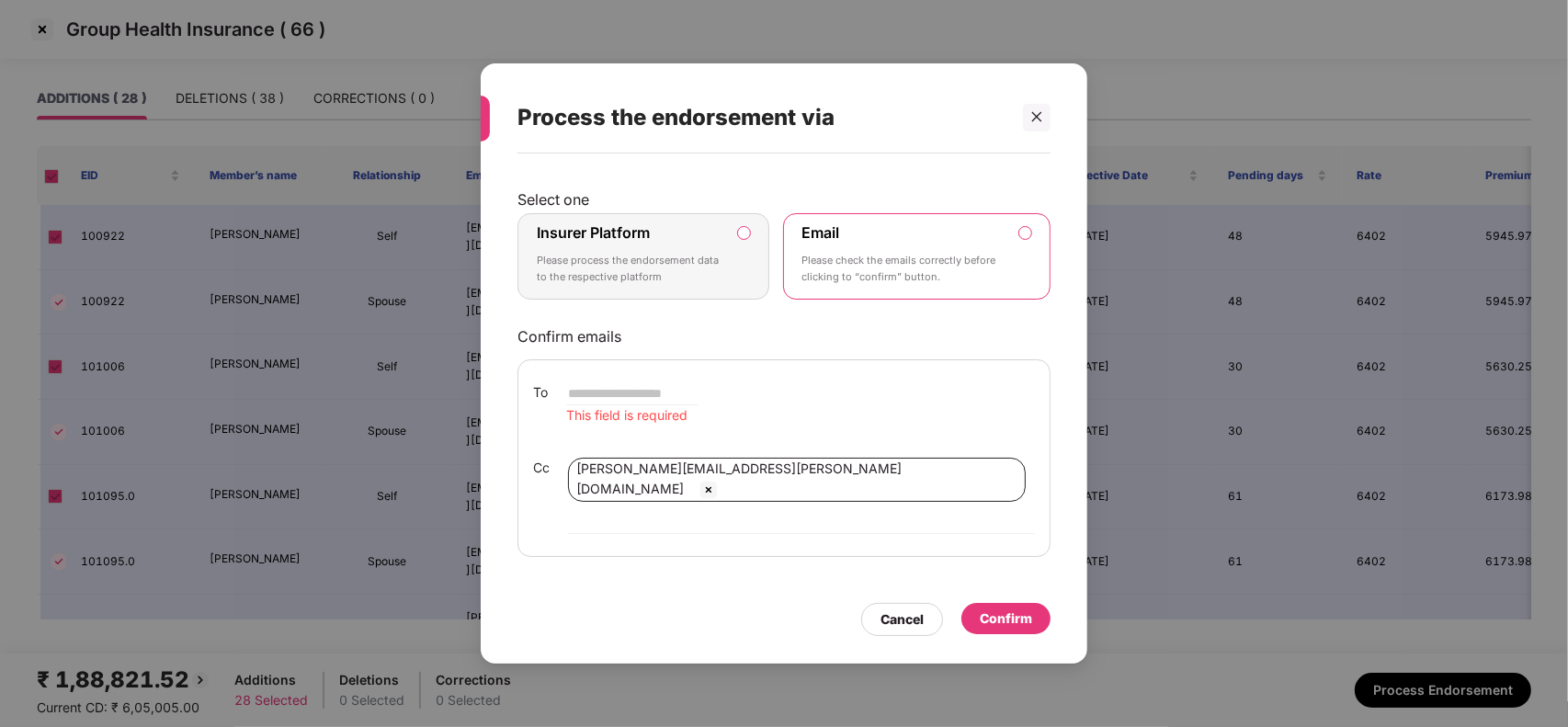
click at [720, 487] on img at bounding box center [709, 490] width 22 height 22
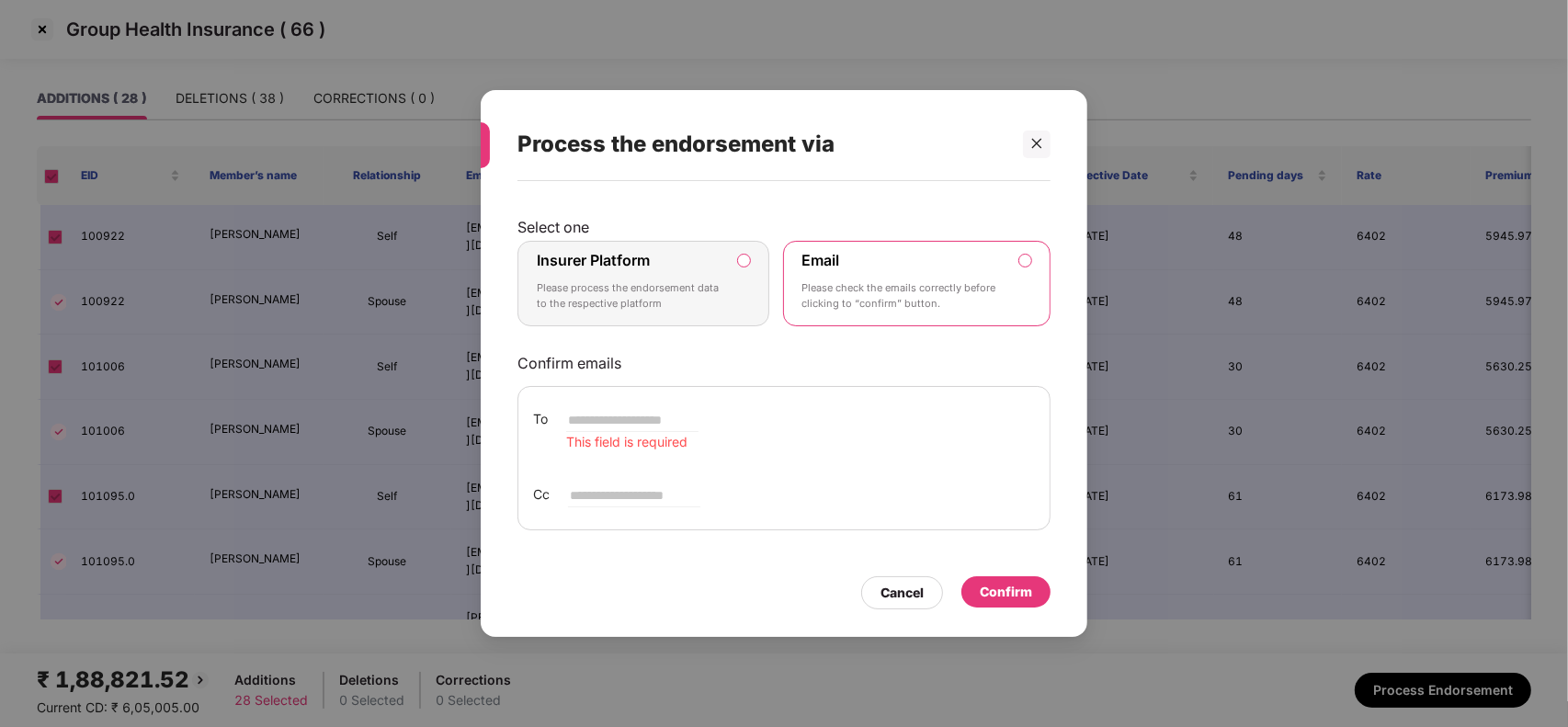
click at [632, 428] on input "email" at bounding box center [632, 420] width 132 height 22
type input "**********"
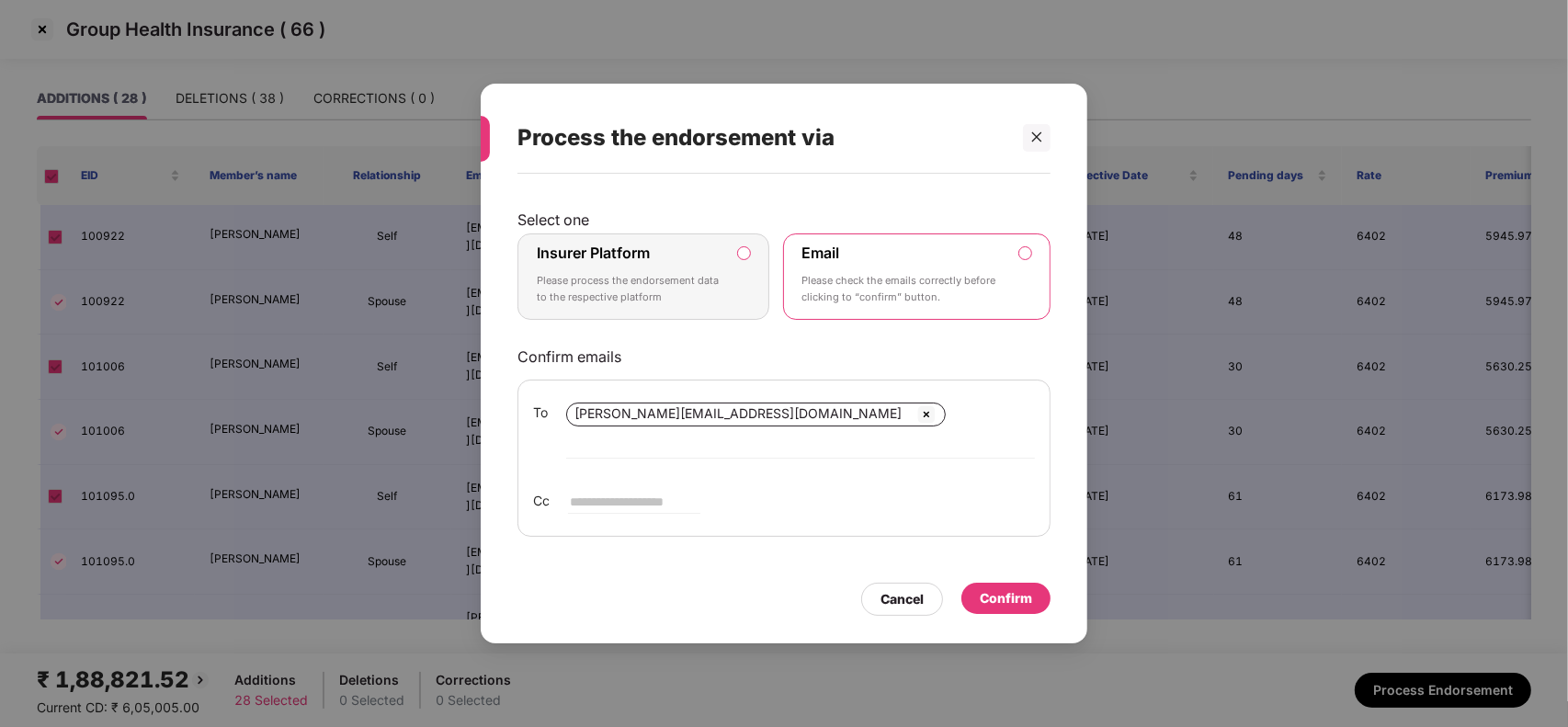
click at [1018, 588] on div "Confirm" at bounding box center [1006, 599] width 52 height 20
